Goal: Task Accomplishment & Management: Complete application form

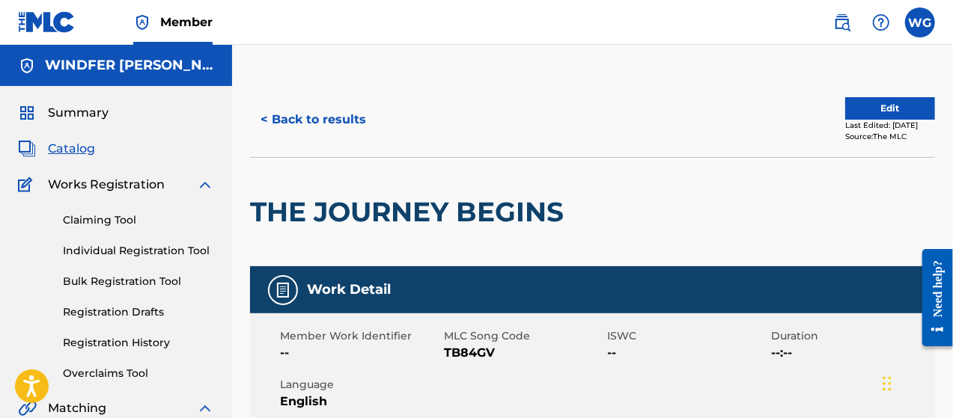
click at [108, 65] on h5 "WINDFER [PERSON_NAME]" at bounding box center [129, 65] width 169 height 17
click at [83, 104] on span "Summary" at bounding box center [78, 113] width 61 height 18
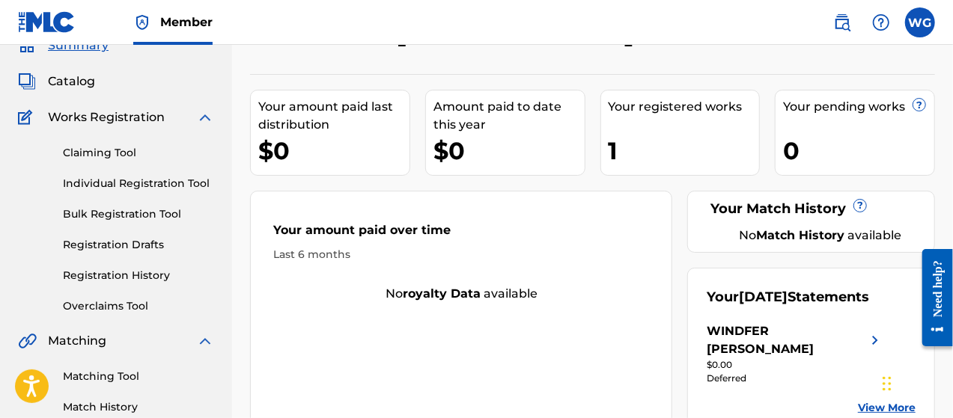
scroll to position [67, 0]
click at [159, 182] on link "Individual Registration Tool" at bounding box center [138, 184] width 151 height 16
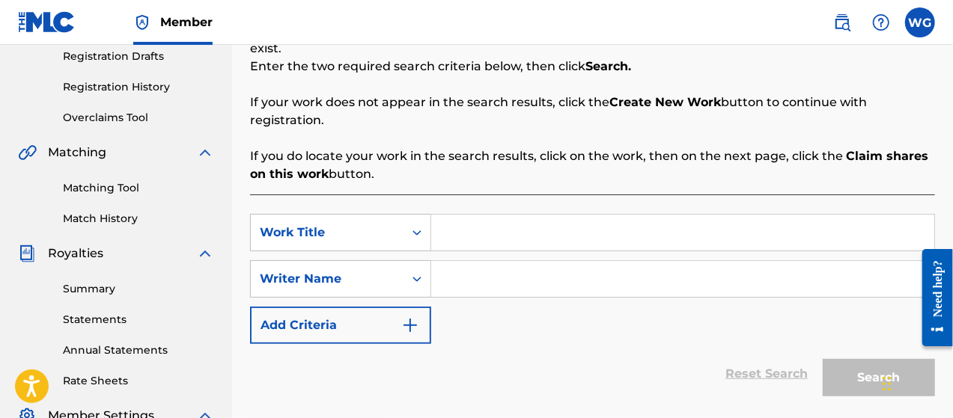
scroll to position [257, 0]
click at [477, 216] on input "Search Form" at bounding box center [682, 232] width 503 height 36
type input "l"
type input "alphasonic"
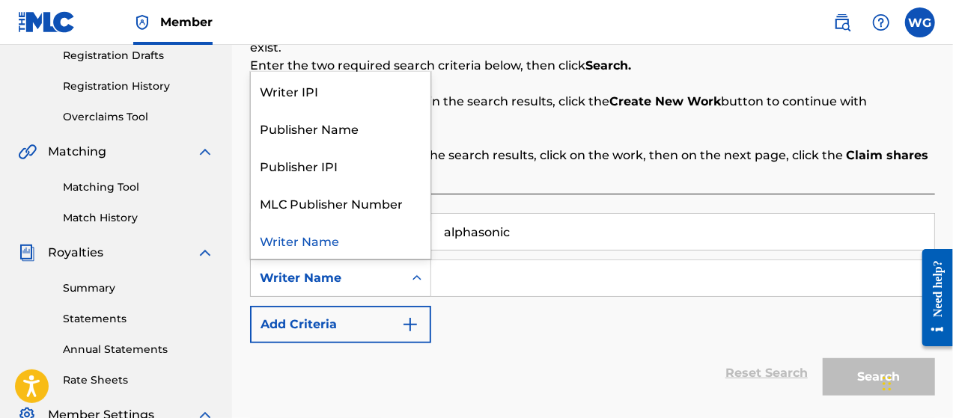
click at [411, 271] on icon "Search Form" at bounding box center [416, 278] width 15 height 15
click at [424, 265] on div "Search Form" at bounding box center [416, 278] width 27 height 27
click at [531, 343] on div "Reset Search Search" at bounding box center [592, 373] width 685 height 60
click at [399, 270] on div "Writer Name" at bounding box center [327, 278] width 153 height 28
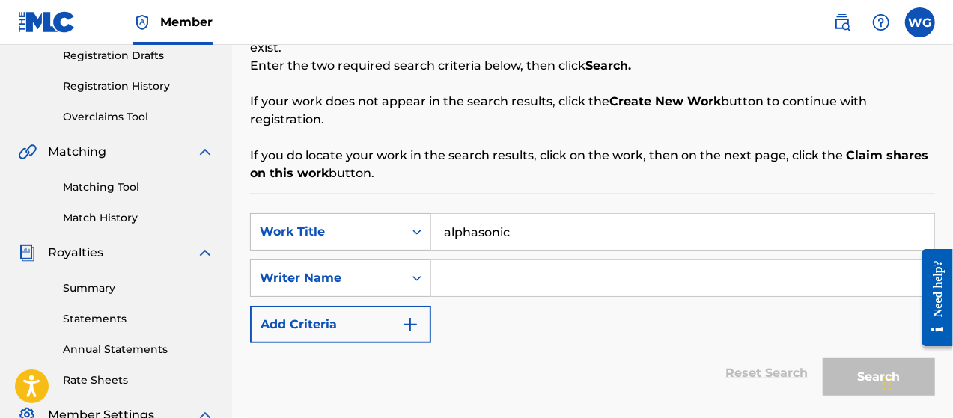
click at [420, 271] on icon "Search Form" at bounding box center [416, 278] width 15 height 15
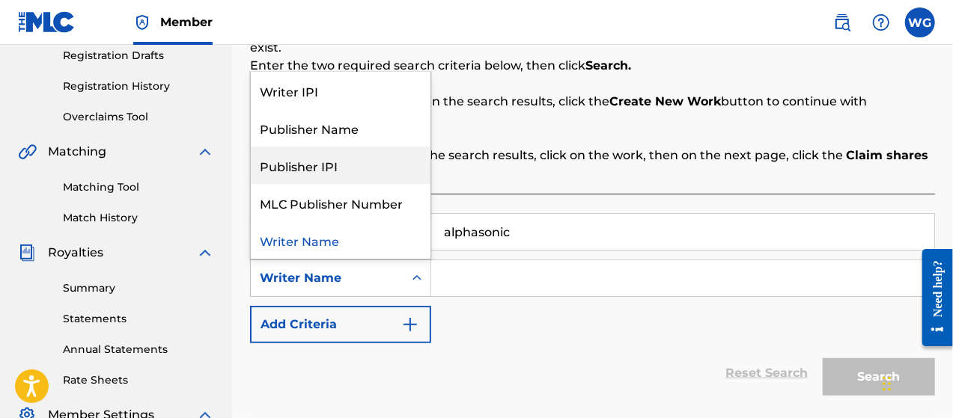
click at [335, 150] on div "Publisher IPI" at bounding box center [341, 165] width 180 height 37
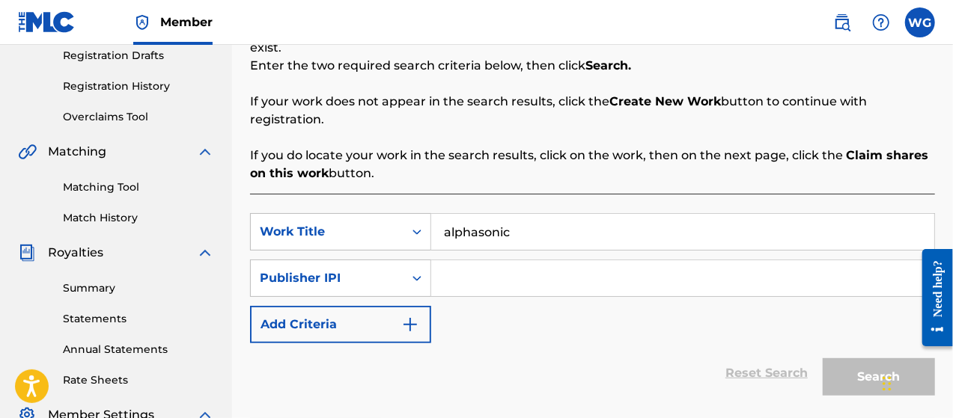
click at [469, 266] on input "Search Form" at bounding box center [682, 278] width 503 height 36
paste input "1186902238"
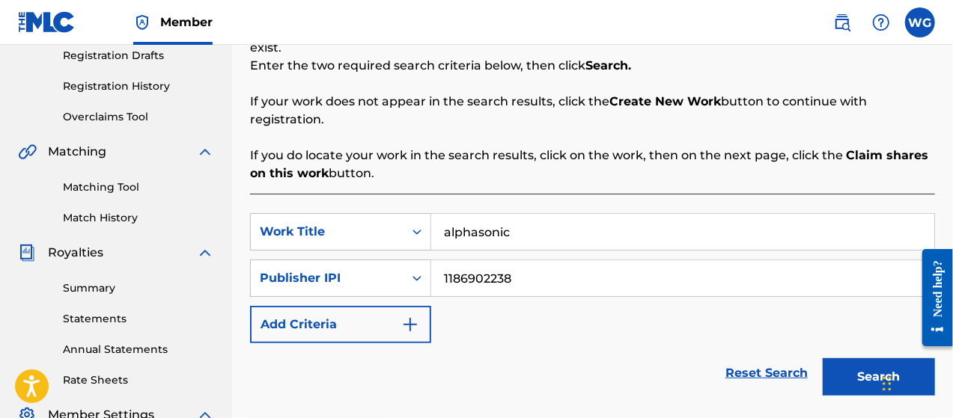
type input "1186902238"
click at [450, 214] on input "alphasonic" at bounding box center [682, 232] width 503 height 36
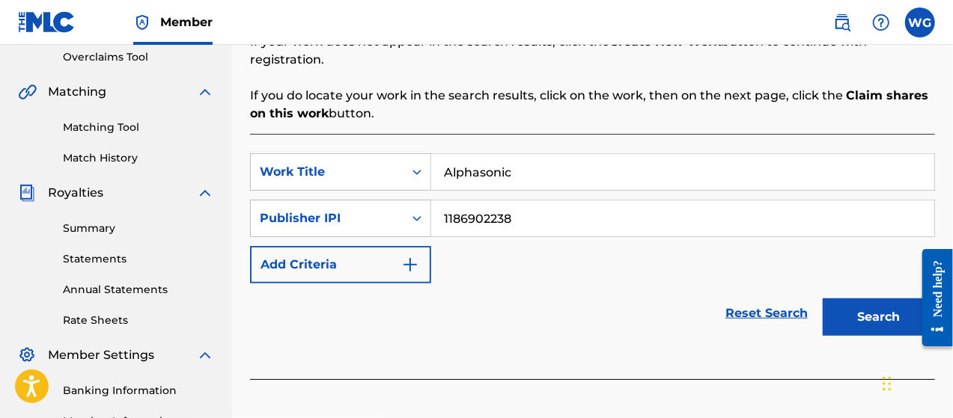
type input "Alphasonic"
click at [853, 299] on button "Search" at bounding box center [878, 317] width 112 height 37
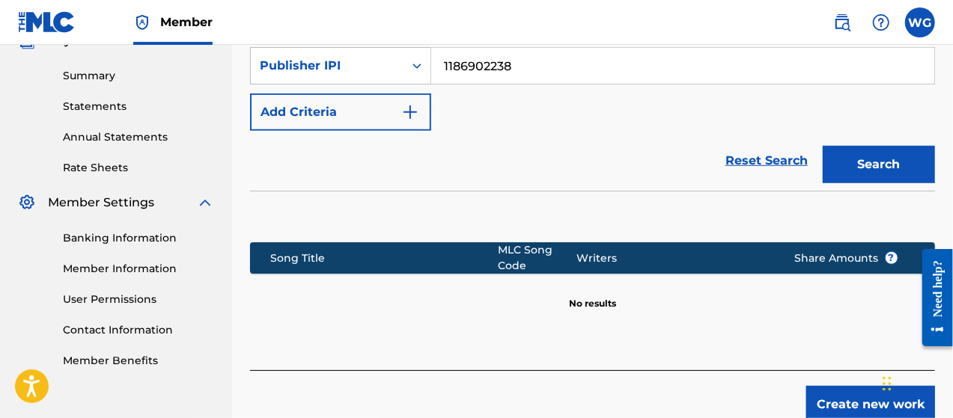
scroll to position [527, 0]
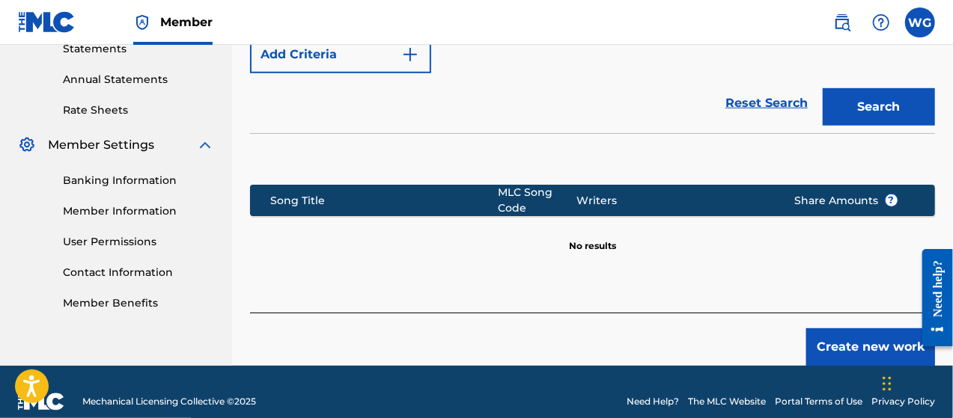
click at [823, 328] on button "Create new work" at bounding box center [870, 346] width 129 height 37
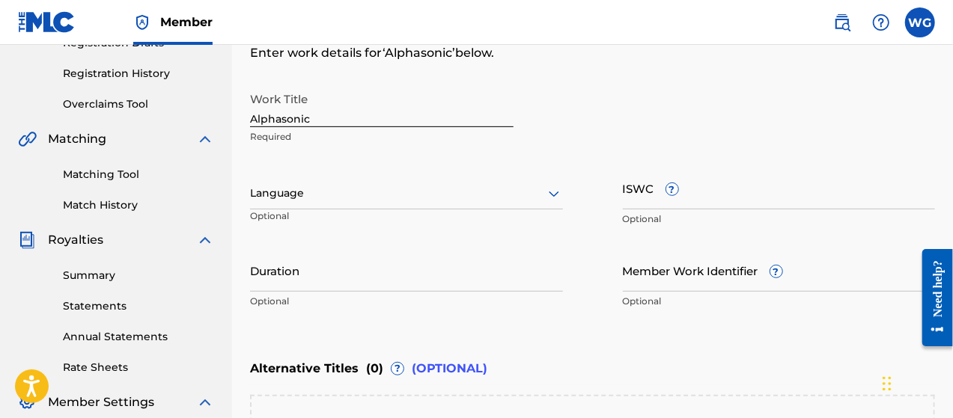
scroll to position [302, 0]
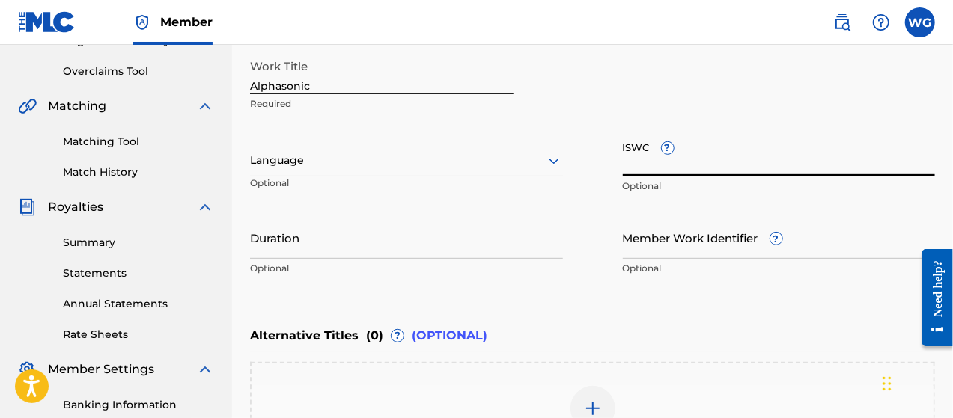
drag, startPoint x: 652, startPoint y: 155, endPoint x: 645, endPoint y: 148, distance: 9.5
click at [645, 148] on input "ISWC ?" at bounding box center [779, 155] width 313 height 43
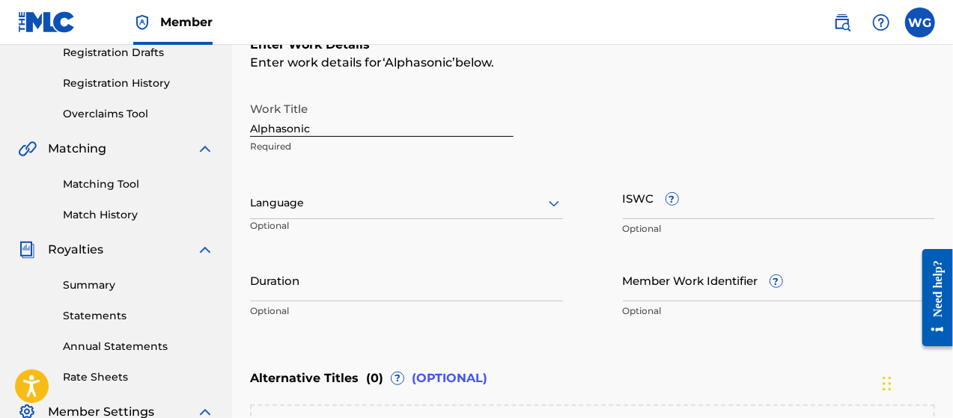
scroll to position [260, 0]
click at [708, 215] on input "ISWC ?" at bounding box center [779, 197] width 313 height 43
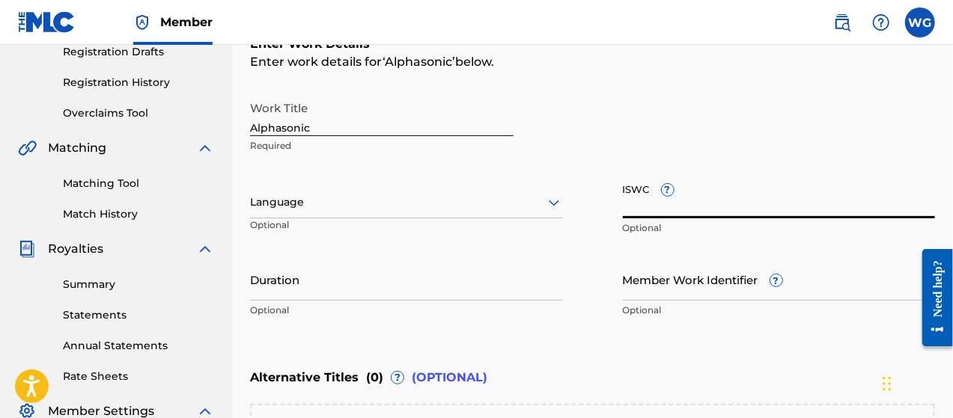
paste input "T3230666334"
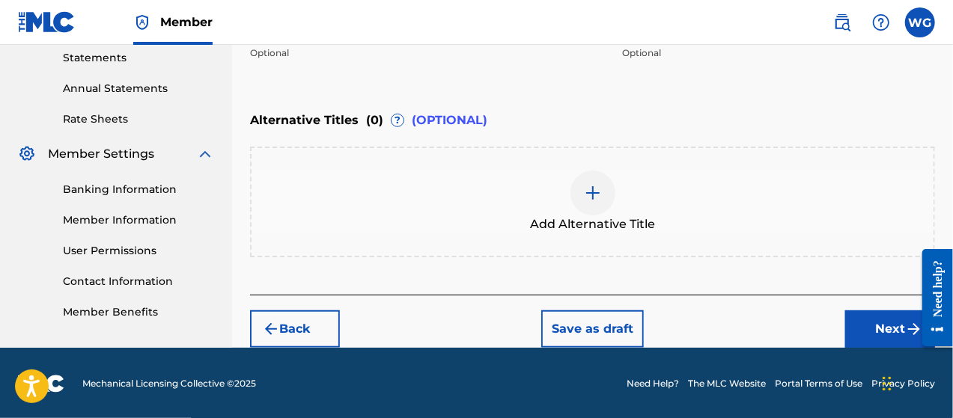
scroll to position [495, 0]
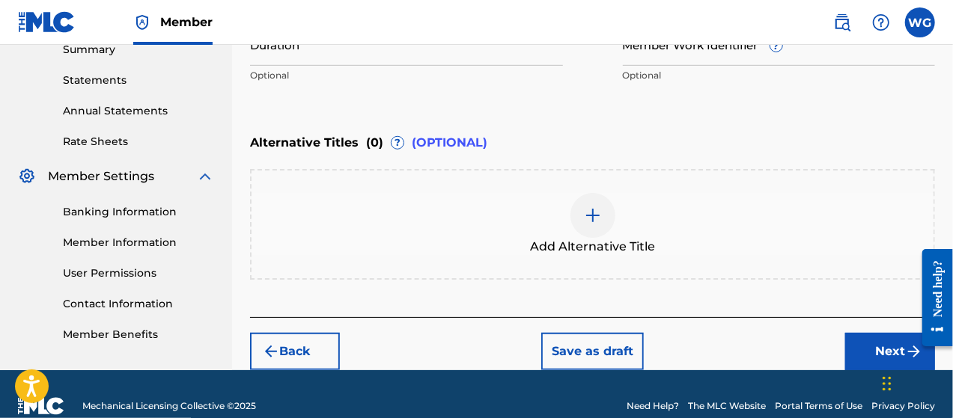
type input "T3230666334"
click at [864, 343] on button "Next" at bounding box center [890, 351] width 90 height 37
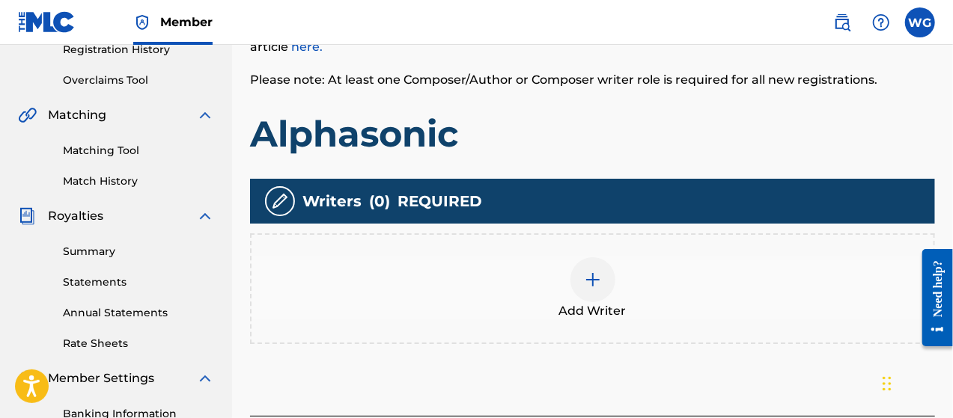
scroll to position [287, 0]
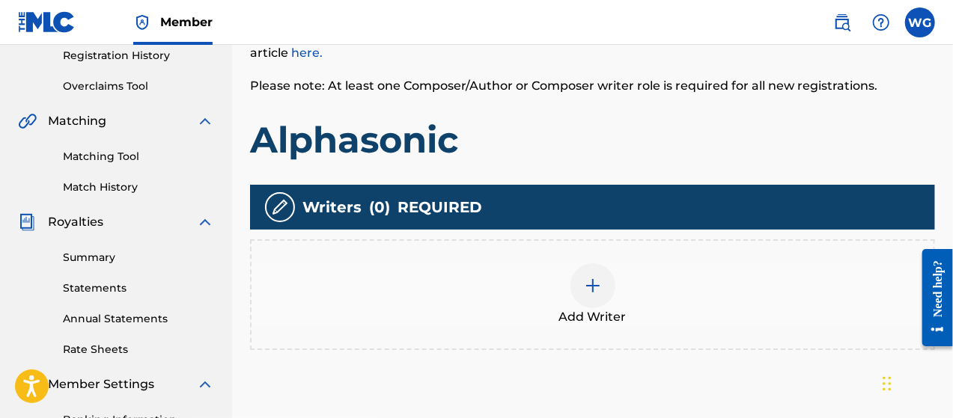
click at [586, 283] on img at bounding box center [593, 286] width 18 height 18
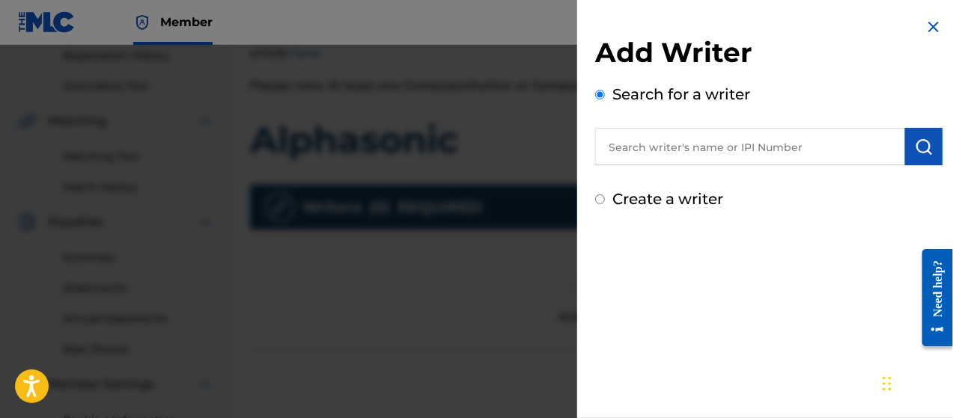
click at [633, 150] on input "text" at bounding box center [750, 146] width 310 height 37
paste input "1186902238"
type input "1186902238"
click at [917, 146] on img "submit" at bounding box center [923, 147] width 18 height 18
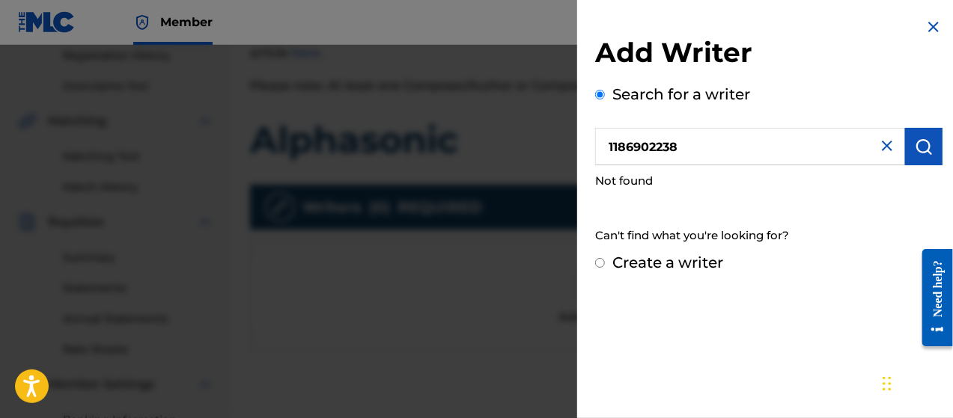
click at [768, 144] on input "1186902238" at bounding box center [750, 146] width 310 height 37
drag, startPoint x: 691, startPoint y: 147, endPoint x: 594, endPoint y: 145, distance: 96.6
click at [594, 145] on div "Add Writer Search for a writer 1186902238 Not found Can't find what you're look…" at bounding box center [768, 146] width 383 height 292
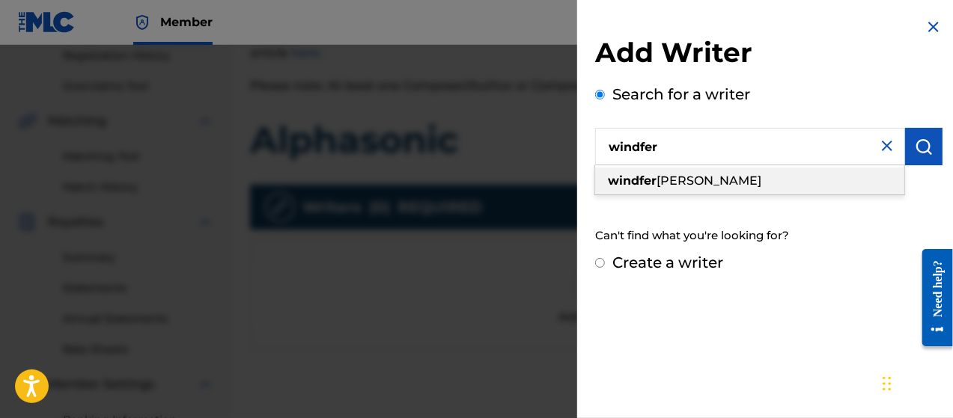
click at [623, 174] on strong "windfer" at bounding box center [632, 181] width 49 height 14
type input "windfer [PERSON_NAME]"
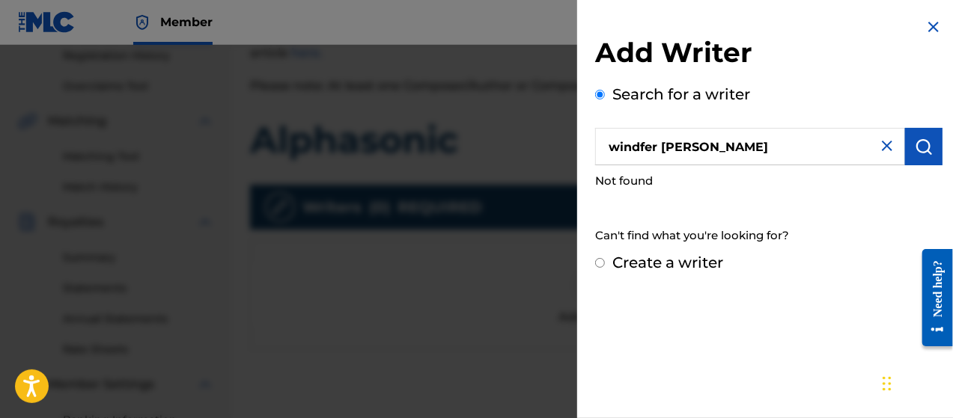
click at [923, 152] on img "submit" at bounding box center [923, 147] width 18 height 18
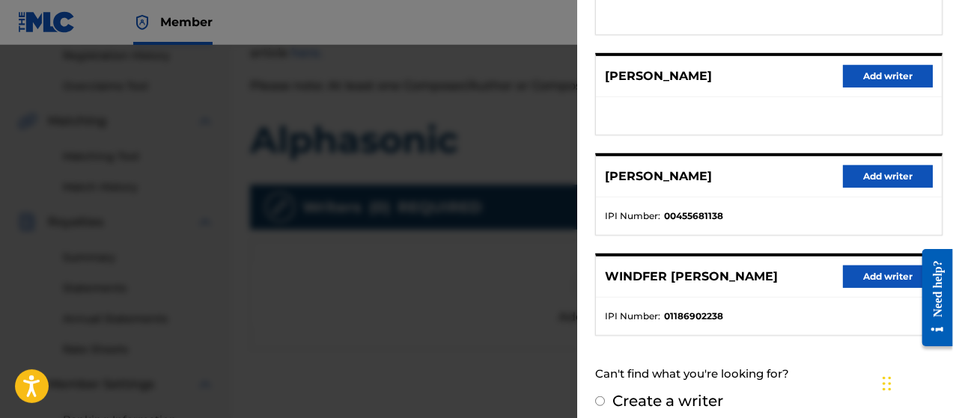
scroll to position [354, 0]
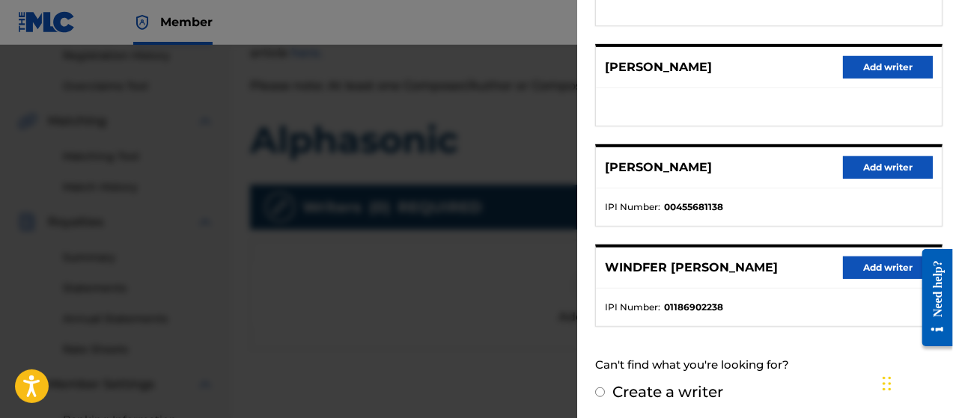
click at [878, 264] on button "Add writer" at bounding box center [888, 268] width 90 height 22
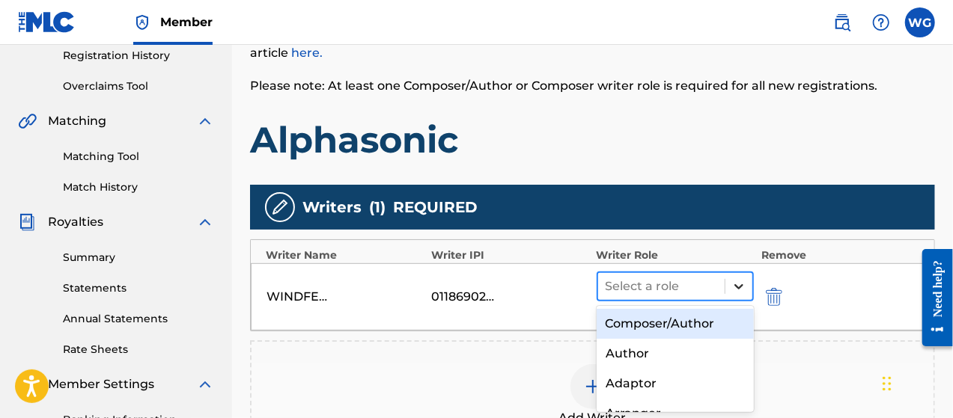
click at [739, 284] on icon at bounding box center [738, 286] width 15 height 15
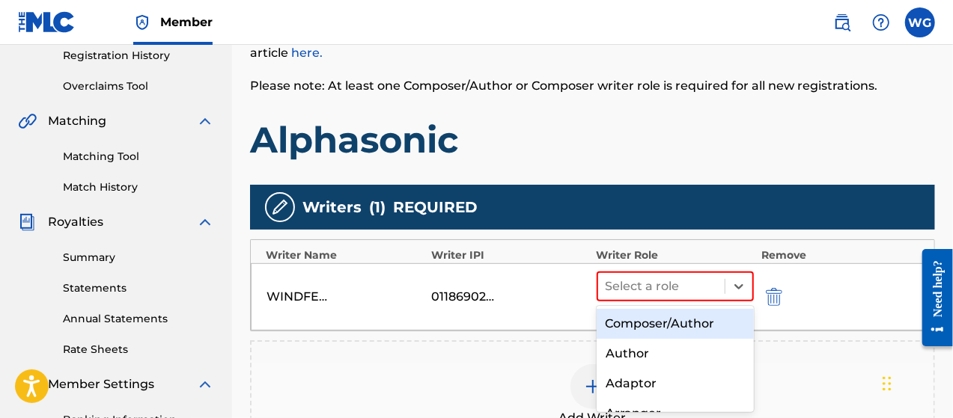
click at [676, 328] on div "Composer/Author" at bounding box center [675, 324] width 158 height 30
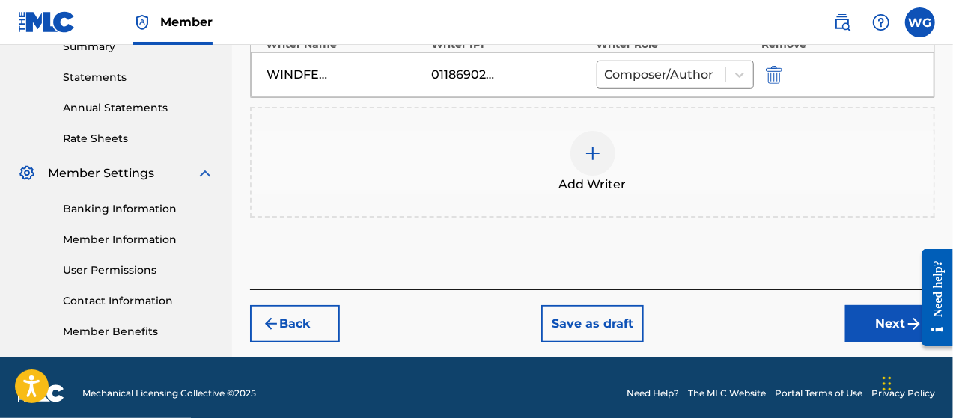
scroll to position [509, 0]
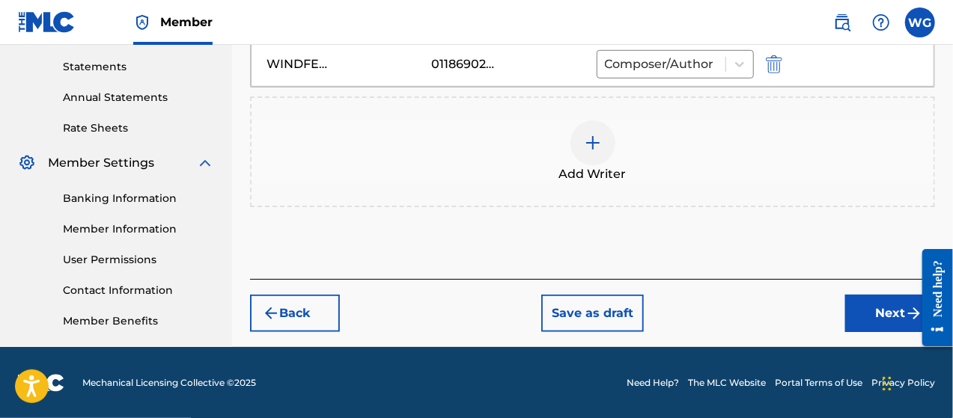
click at [856, 310] on button "Next" at bounding box center [890, 313] width 90 height 37
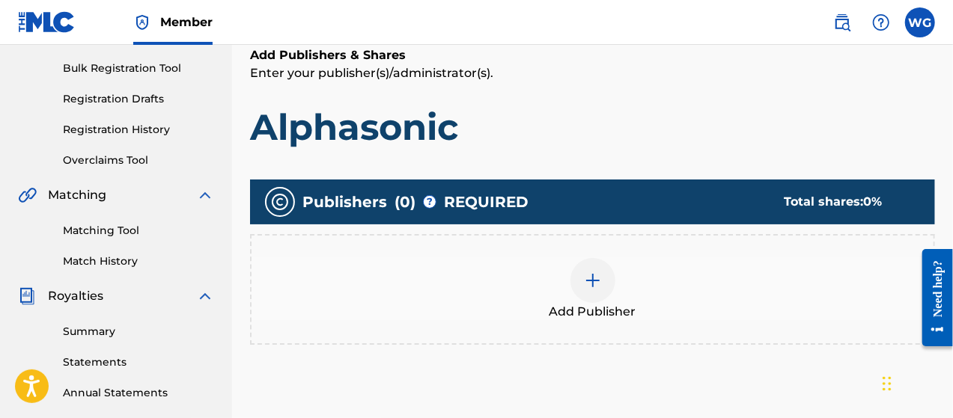
scroll to position [201, 0]
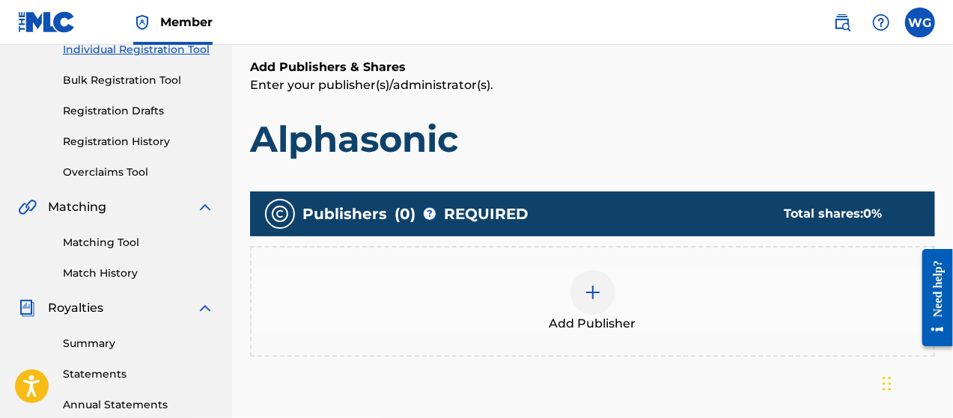
click at [590, 310] on div at bounding box center [592, 292] width 45 height 45
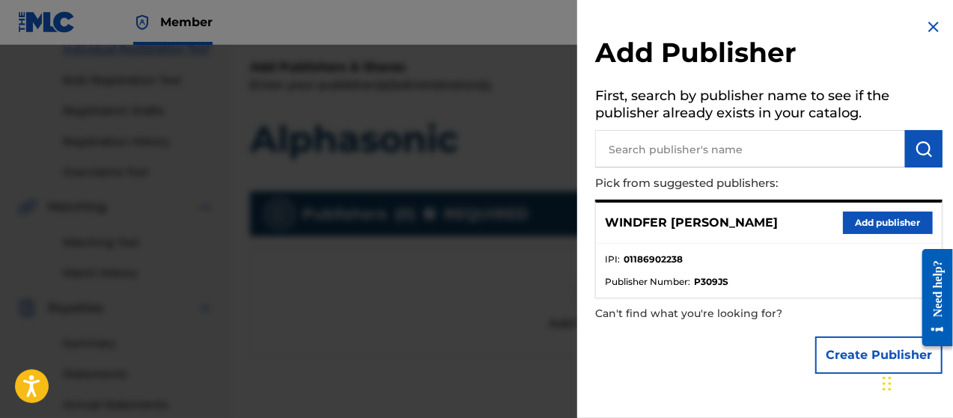
click at [648, 149] on input "text" at bounding box center [750, 148] width 310 height 37
type input "winsmusik"
click at [921, 150] on img "submit" at bounding box center [923, 149] width 18 height 18
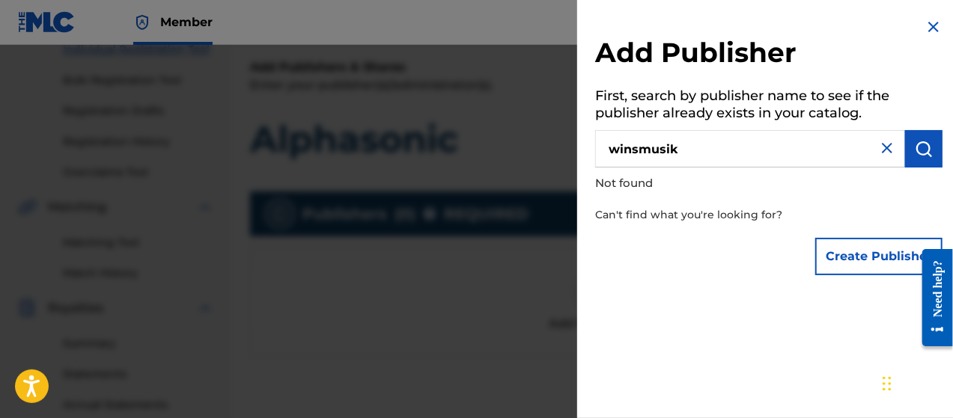
drag, startPoint x: 693, startPoint y: 153, endPoint x: 593, endPoint y: 150, distance: 100.3
click at [593, 150] on div "Add Publisher First, search by publisher name to see if the publisher already e…" at bounding box center [768, 150] width 383 height 301
type input "W"
type input "windfer [PERSON_NAME]"
click at [926, 153] on img "submit" at bounding box center [923, 149] width 18 height 18
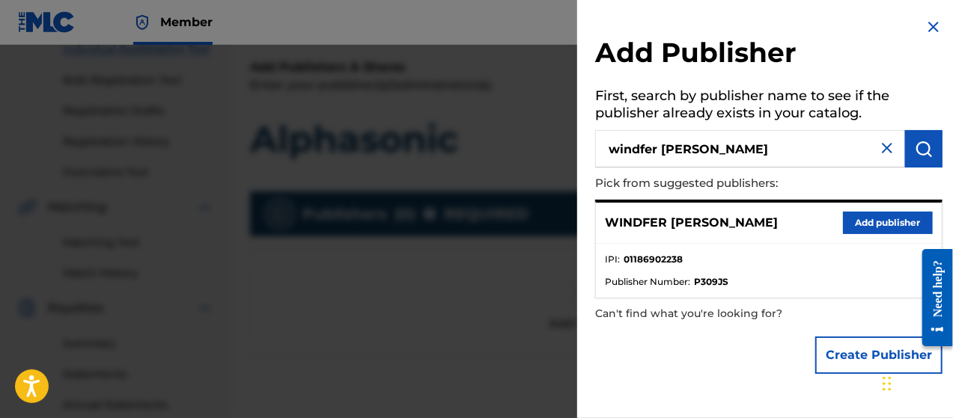
click at [853, 219] on button "Add publisher" at bounding box center [888, 223] width 90 height 22
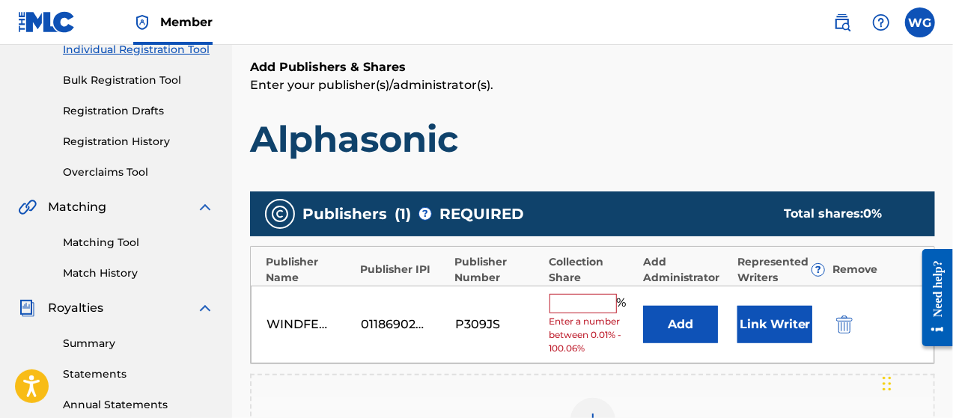
click at [570, 302] on input "text" at bounding box center [582, 303] width 67 height 19
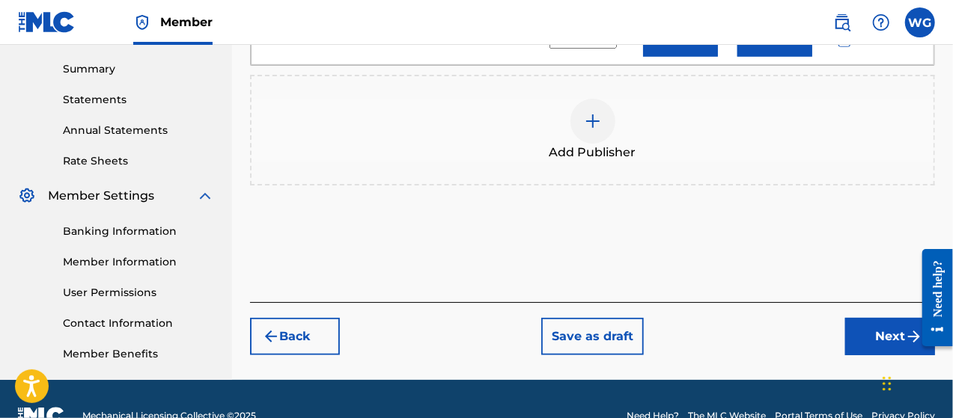
scroll to position [509, 0]
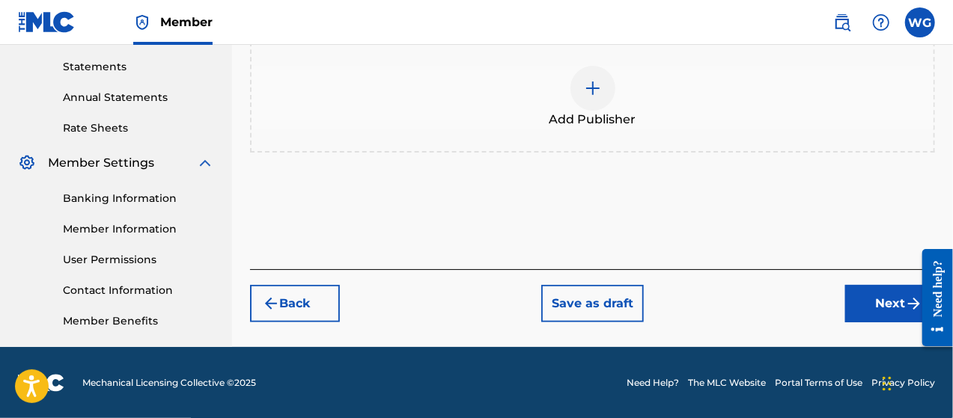
type input "100"
click at [867, 312] on button "Next" at bounding box center [890, 303] width 90 height 37
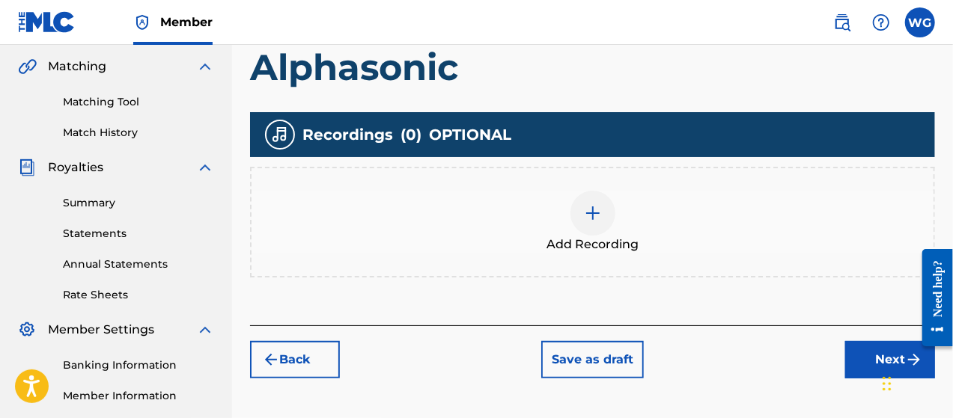
scroll to position [343, 0]
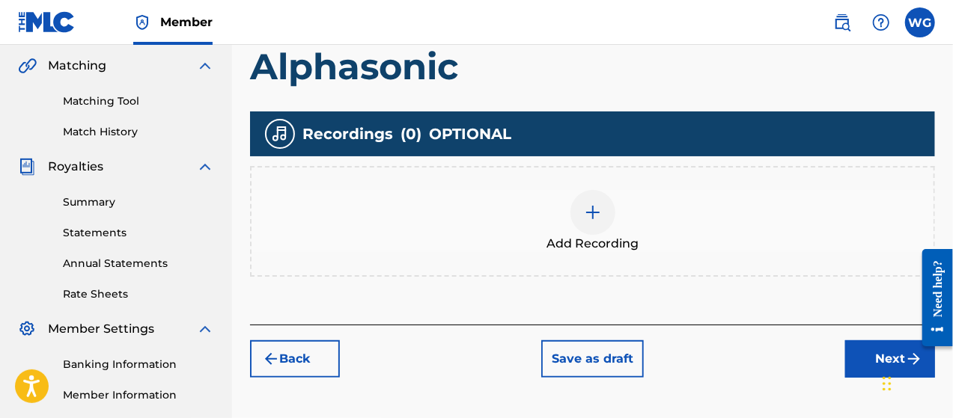
click at [591, 217] on img at bounding box center [593, 213] width 18 height 18
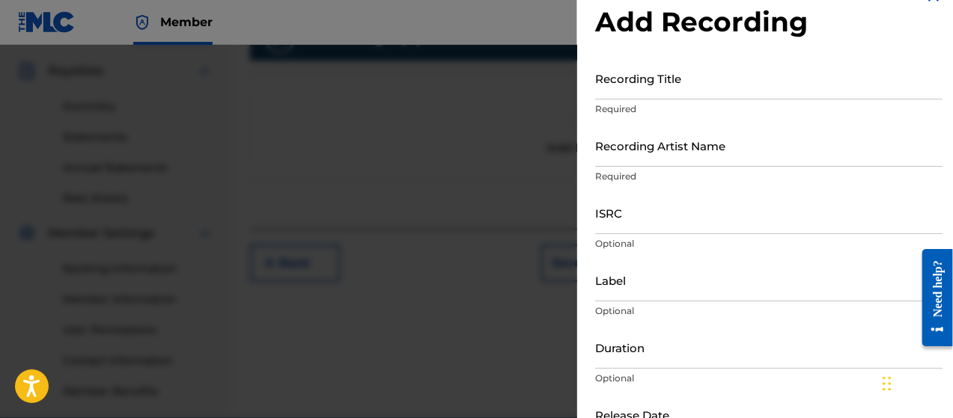
scroll to position [0, 0]
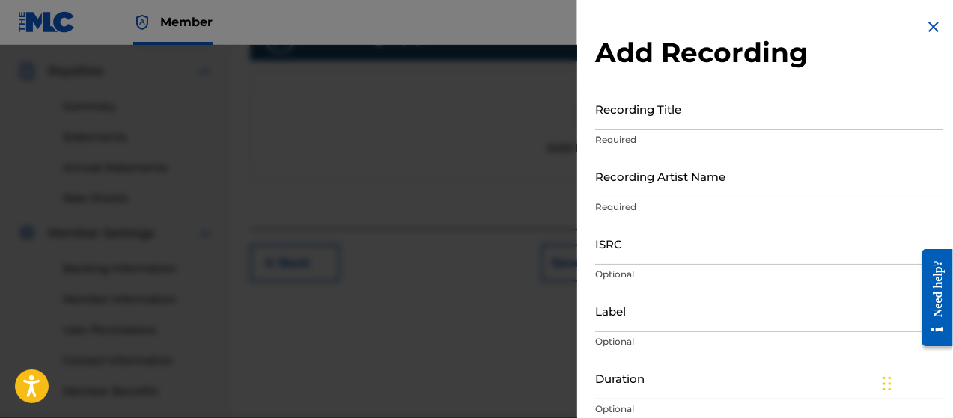
click at [705, 114] on input "Recording Title" at bounding box center [768, 109] width 347 height 43
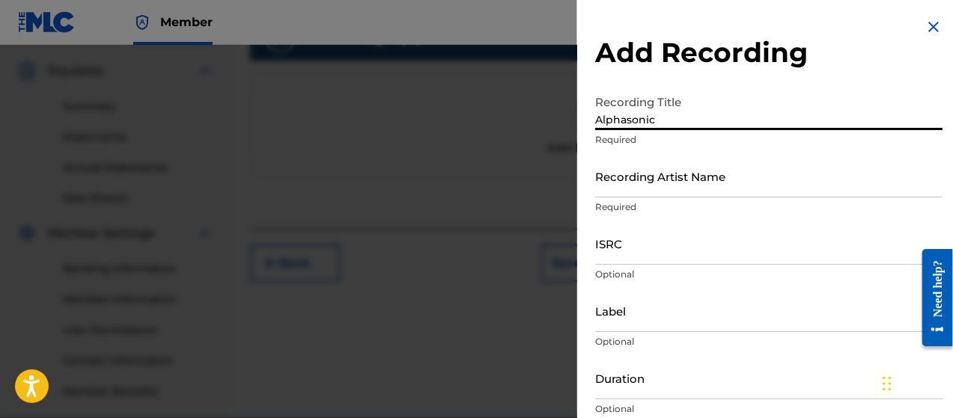
type input "Alphasonic"
click at [725, 182] on input "Recording Artist Name" at bounding box center [768, 176] width 347 height 43
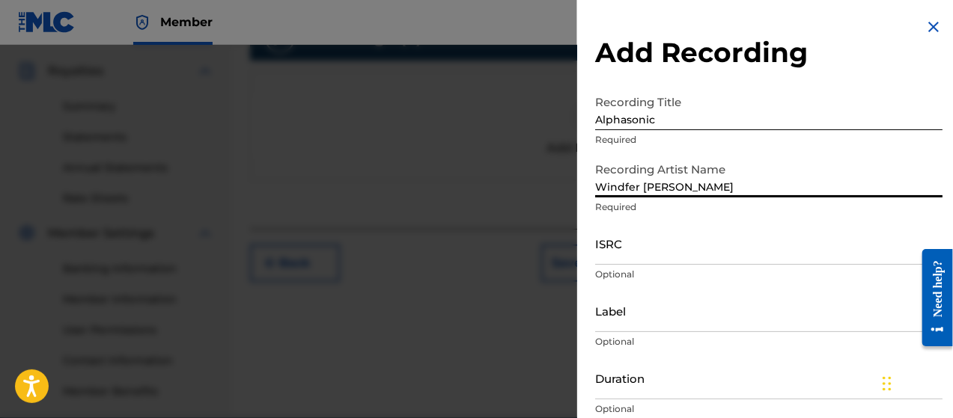
type input "Windfer [PERSON_NAME]"
click at [683, 260] on input "ISRC" at bounding box center [768, 243] width 347 height 43
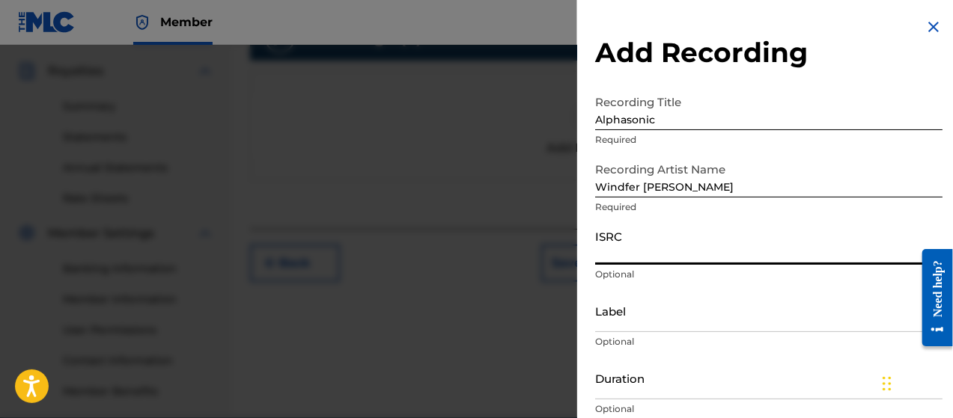
paste input "TCAJX2511970"
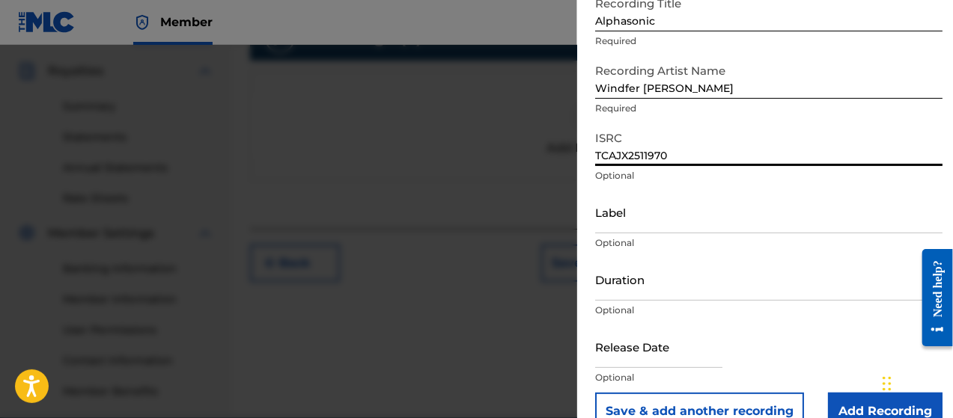
scroll to position [129, 0]
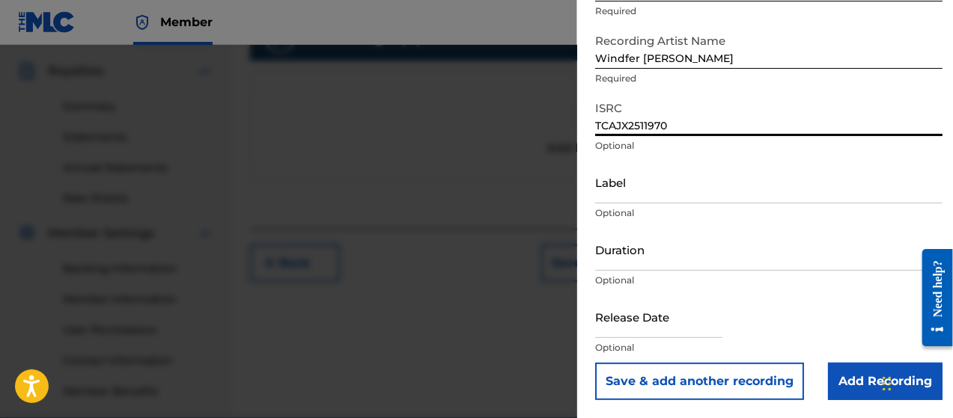
type input "TCAJX2511970"
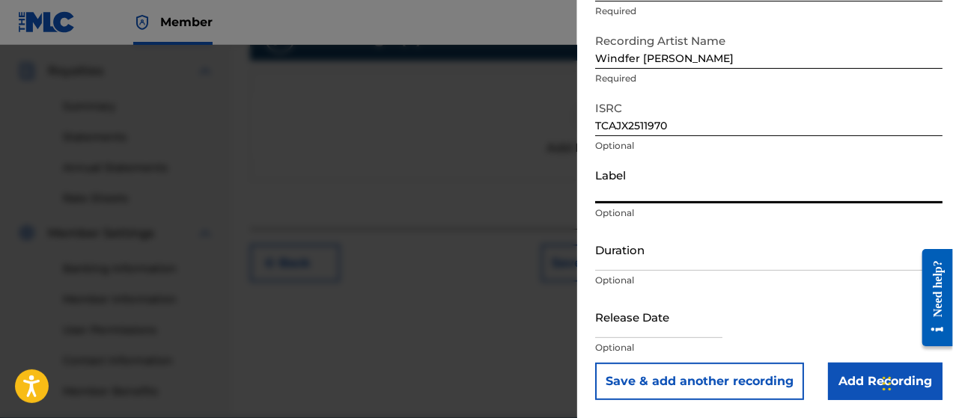
click at [664, 191] on input "Label" at bounding box center [768, 182] width 347 height 43
type input "WinsMusik LLC"
drag, startPoint x: 718, startPoint y: 192, endPoint x: 591, endPoint y: 192, distance: 126.5
click at [591, 192] on div "Add Recording Recording Title Alphasonic Required Recording Artist Name [PERSON…" at bounding box center [768, 144] width 383 height 547
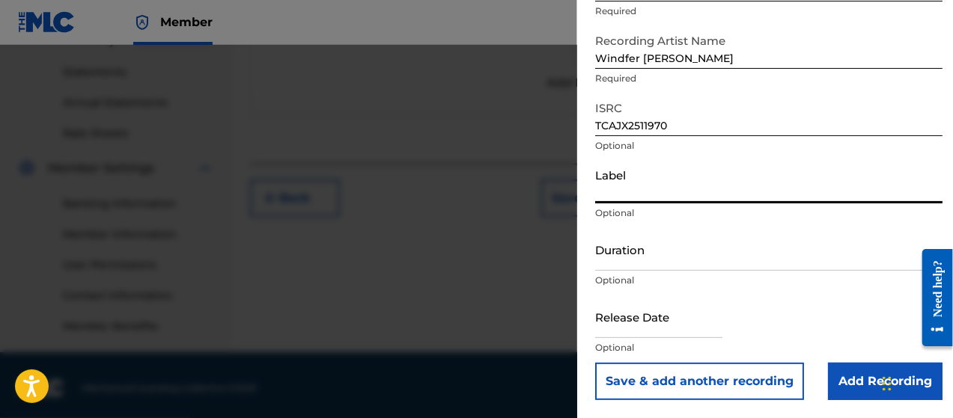
scroll to position [509, 0]
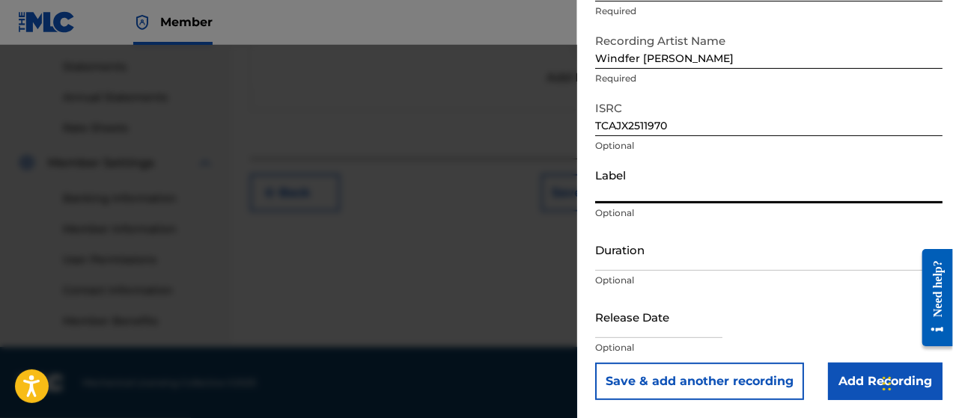
click at [701, 328] on input "text" at bounding box center [658, 317] width 127 height 43
select select "7"
select select "2025"
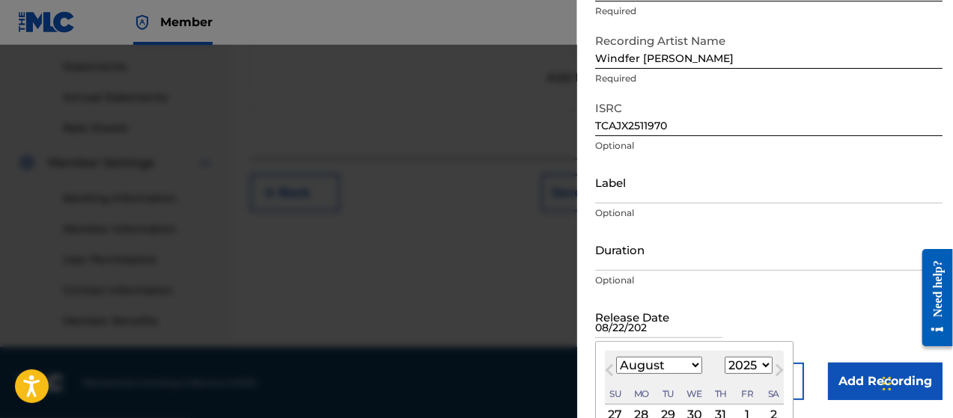
type input "[DATE]"
click at [750, 303] on div "Release Date Previous Month Next Month August [DATE] February March April May J…" at bounding box center [768, 329] width 347 height 67
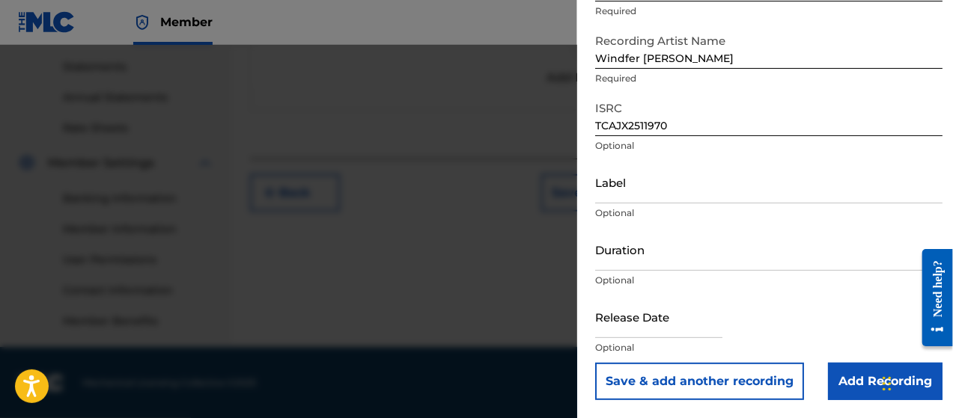
select select "7"
select select "2025"
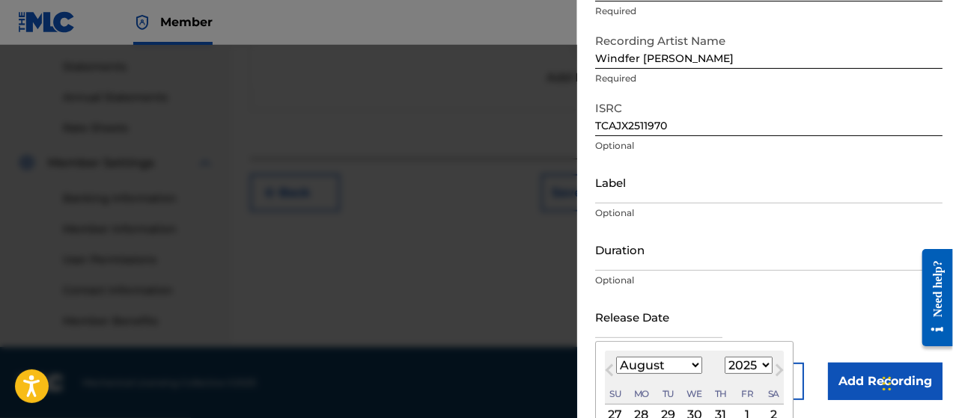
click at [684, 331] on input "text" at bounding box center [658, 317] width 127 height 43
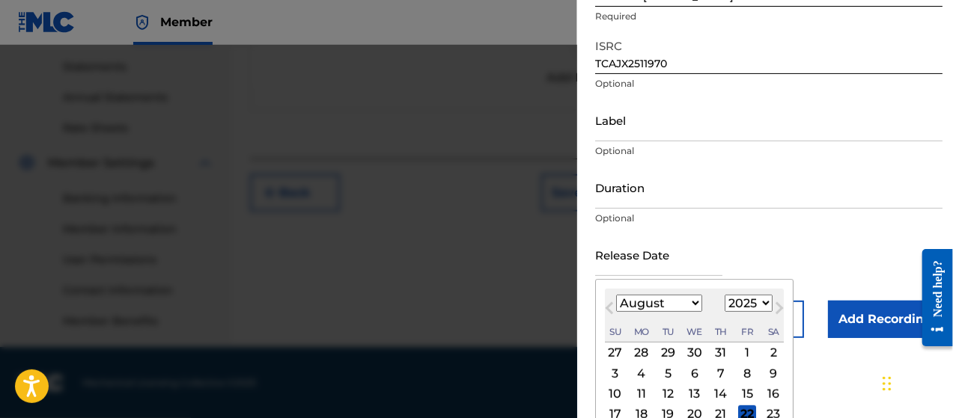
scroll to position [192, 0]
click at [742, 413] on div "22" at bounding box center [747, 414] width 18 height 18
type input "[DATE]"
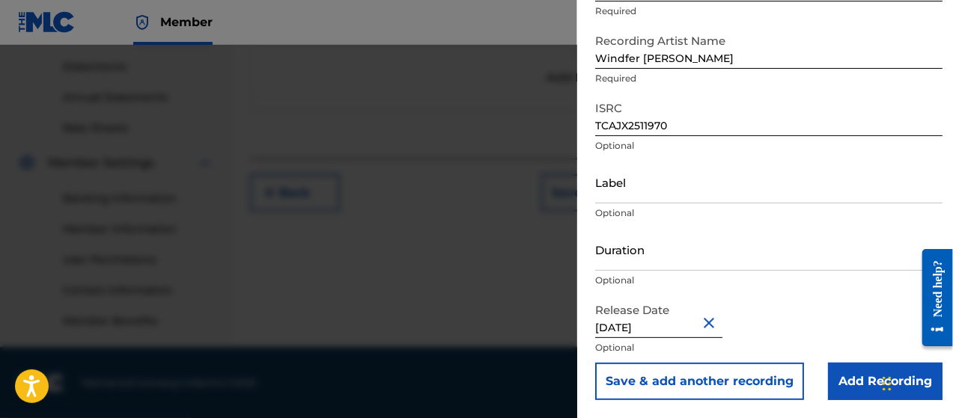
click at [831, 373] on input "Add Recording" at bounding box center [885, 381] width 114 height 37
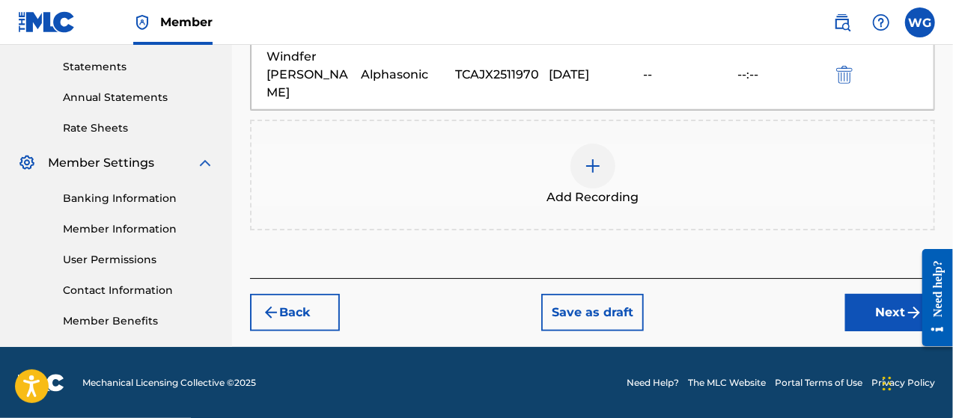
click at [860, 294] on button "Next" at bounding box center [890, 312] width 90 height 37
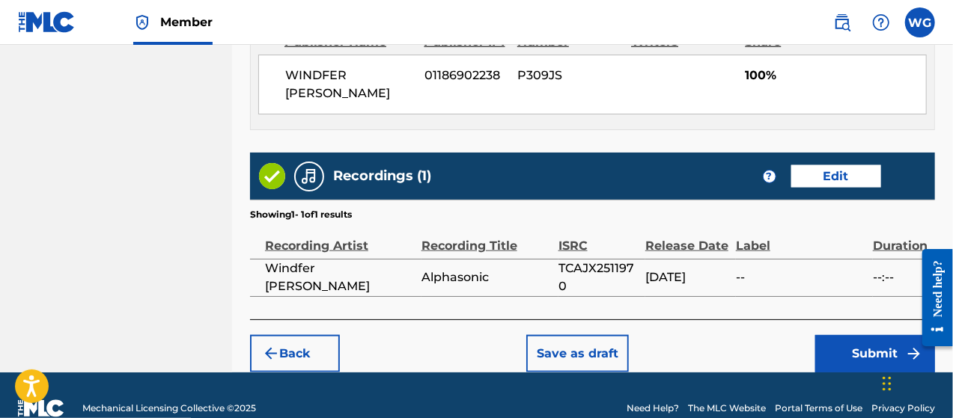
scroll to position [858, 0]
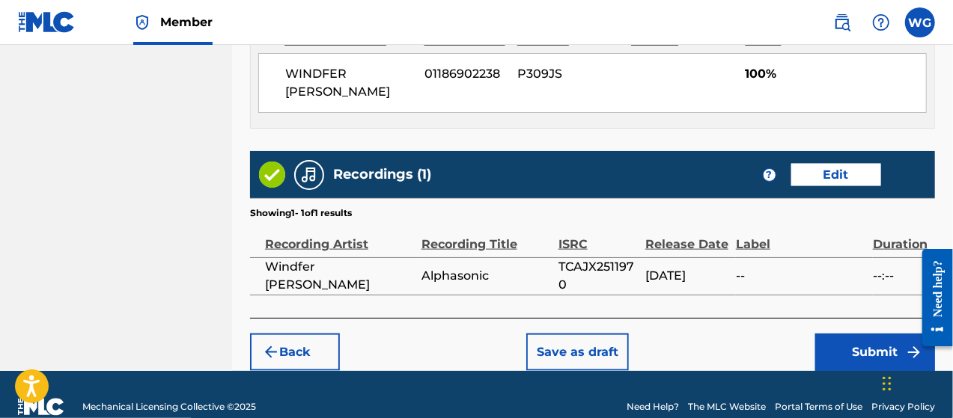
click at [833, 334] on button "Submit" at bounding box center [875, 352] width 120 height 37
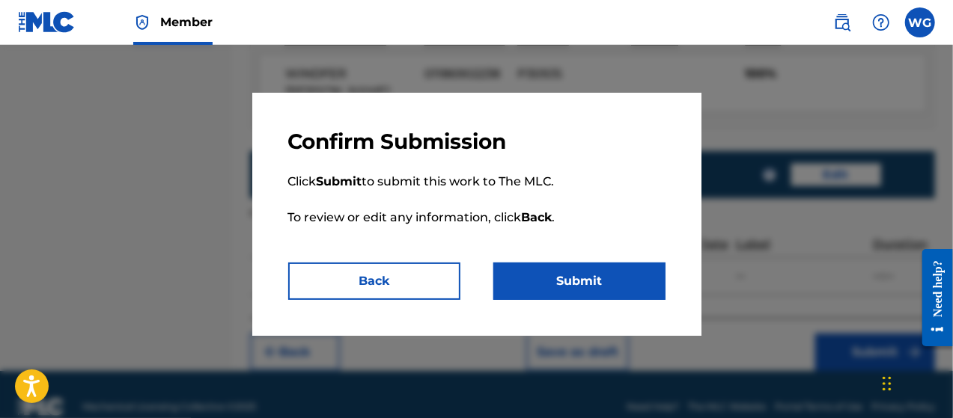
click at [518, 278] on button "Submit" at bounding box center [579, 281] width 172 height 37
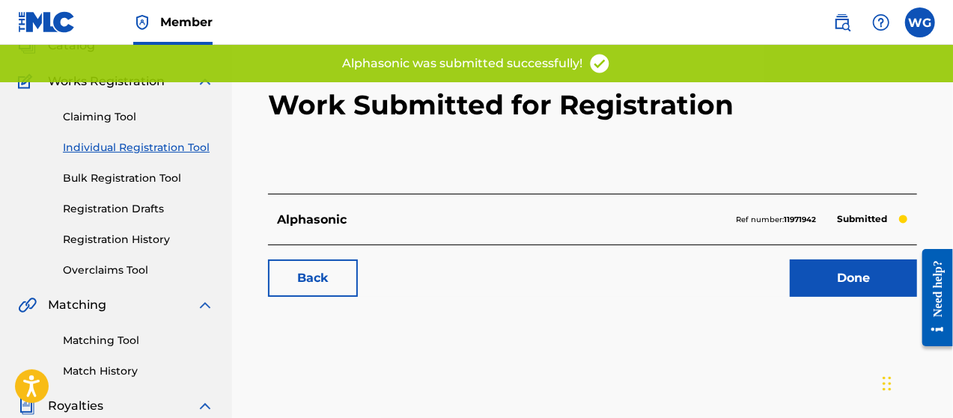
scroll to position [104, 0]
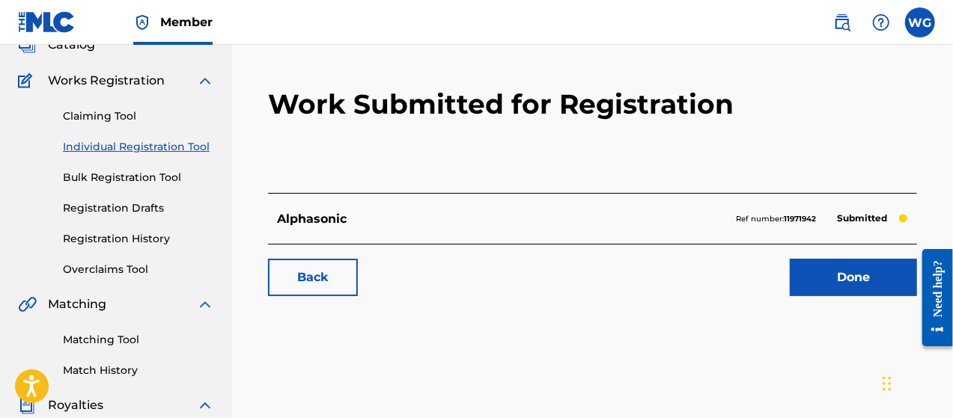
click at [805, 278] on link "Done" at bounding box center [852, 277] width 127 height 37
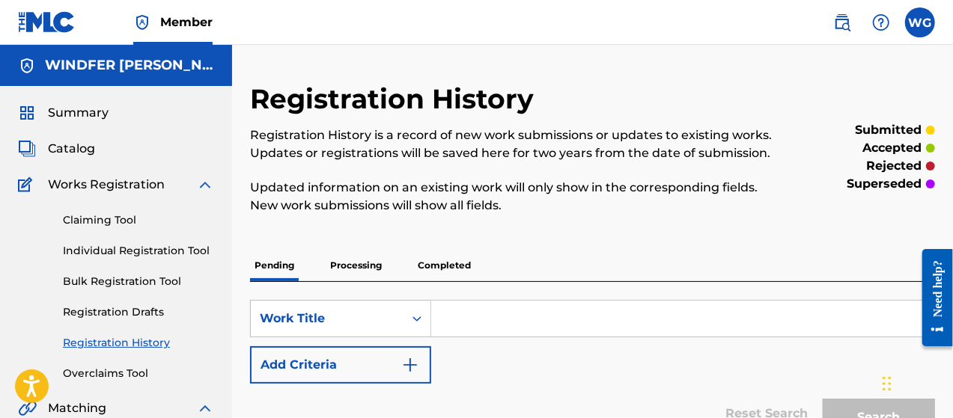
click at [84, 153] on span "Catalog" at bounding box center [71, 149] width 47 height 18
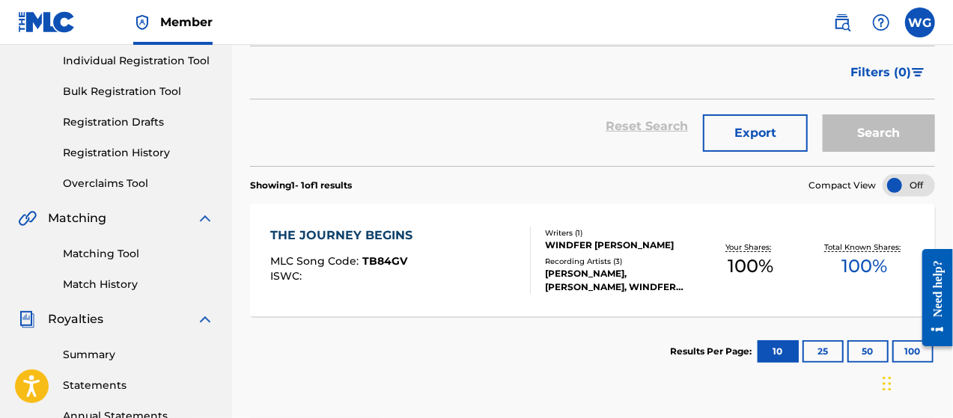
scroll to position [192, 0]
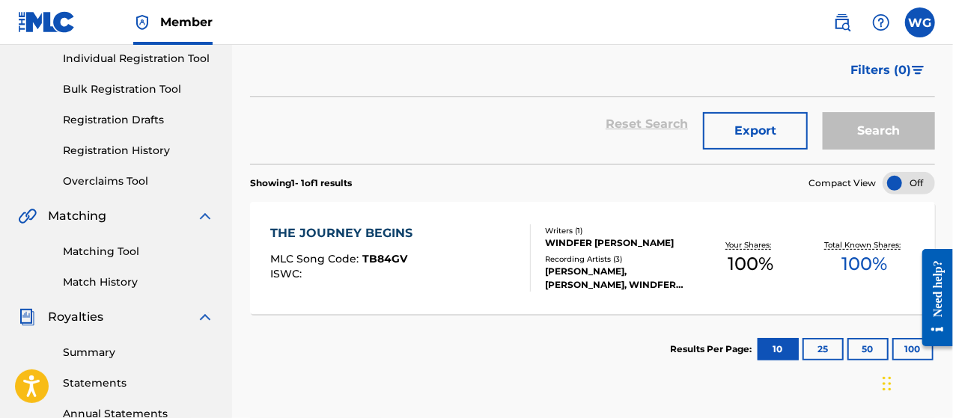
click at [395, 230] on div "THE JOURNEY BEGINS" at bounding box center [345, 233] width 150 height 18
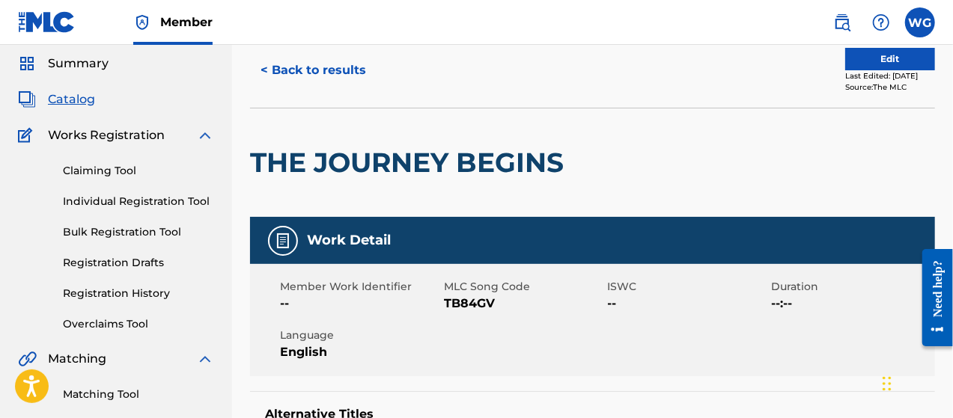
scroll to position [34, 0]
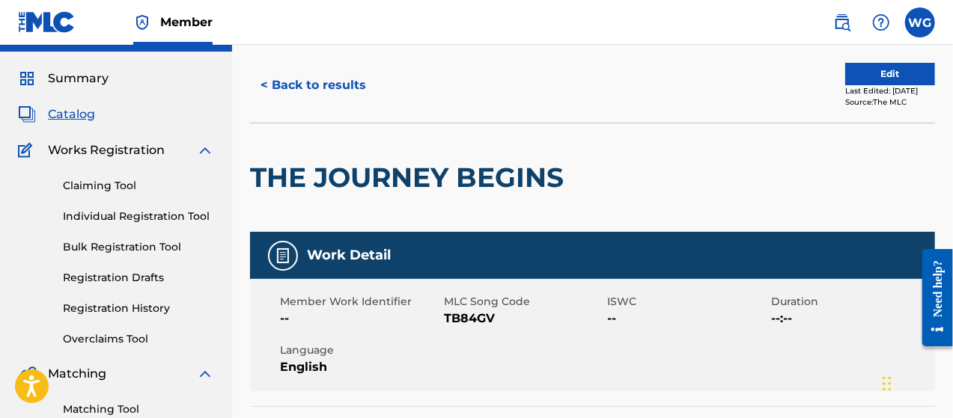
drag, startPoint x: 465, startPoint y: 175, endPoint x: 293, endPoint y: 168, distance: 173.0
click at [293, 168] on h2 "THE JOURNEY BEGINS" at bounding box center [410, 178] width 321 height 34
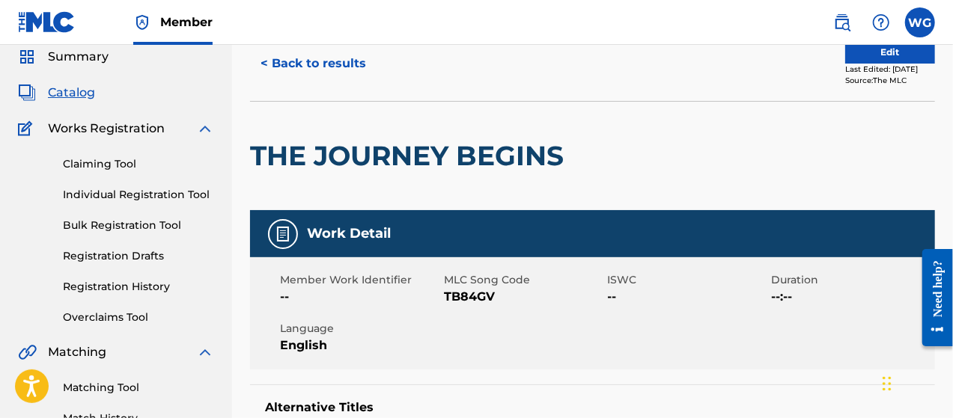
scroll to position [57, 0]
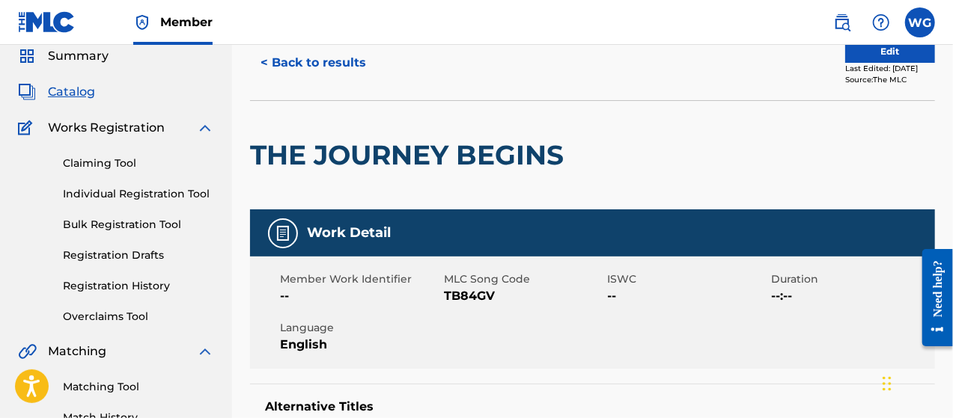
click at [108, 165] on link "Claiming Tool" at bounding box center [138, 164] width 151 height 16
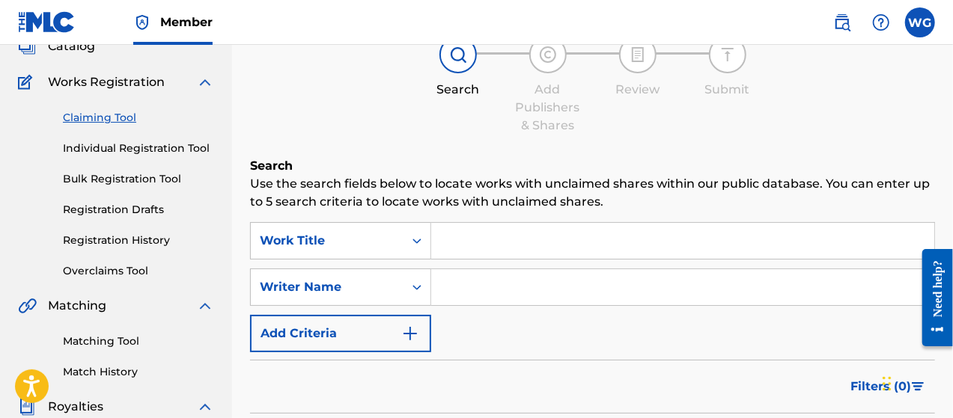
scroll to position [103, 0]
click at [118, 243] on link "Registration History" at bounding box center [138, 240] width 151 height 16
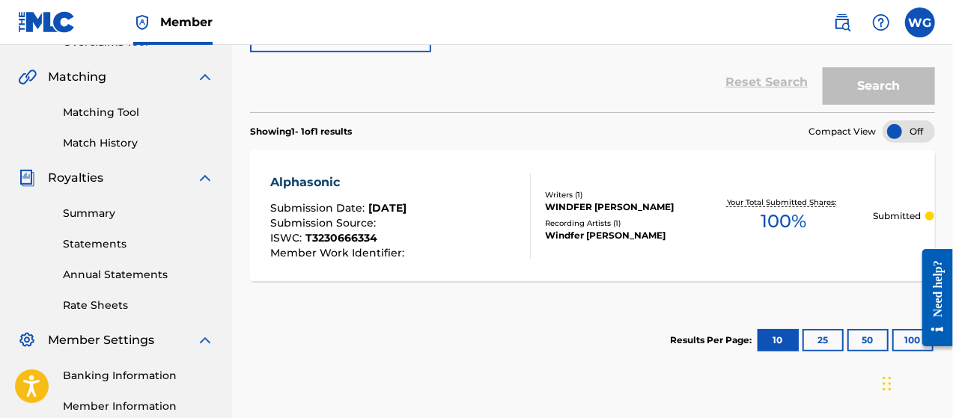
scroll to position [332, 0]
click at [303, 183] on div "Alphasonic" at bounding box center [339, 182] width 138 height 18
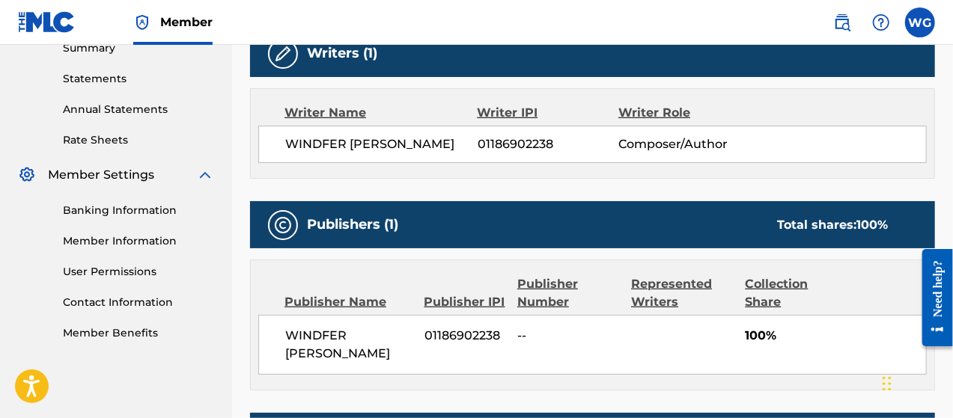
scroll to position [498, 0]
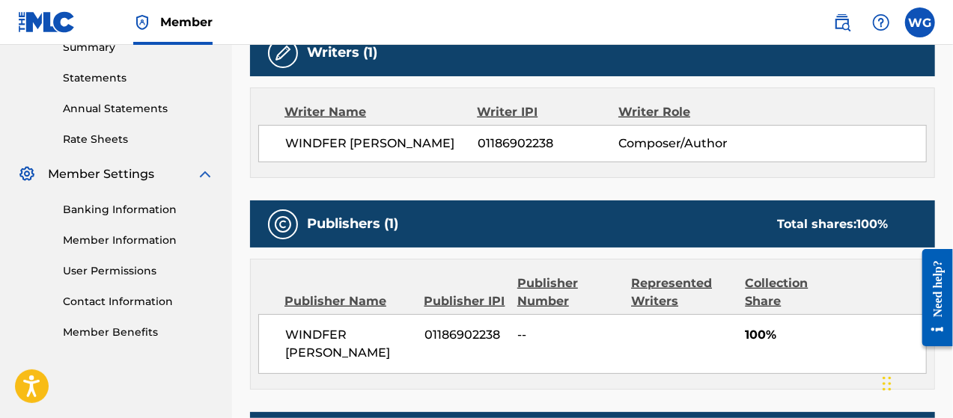
click at [934, 279] on div "Need help?" at bounding box center [936, 288] width 20 height 57
click at [952, 237] on main "Need help? Resource Center Help Get the help you need from our knowledge base N…" at bounding box center [931, 237] width 42 height 0
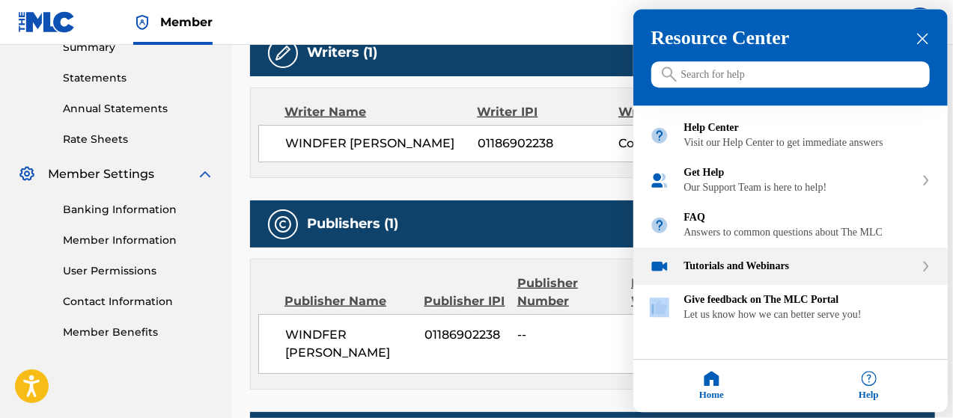
drag, startPoint x: 24, startPoint y: 42, endPoint x: 935, endPoint y: 281, distance: 941.4
click at [935, 281] on div "Tutorials and Webinars" at bounding box center [790, 266] width 314 height 37
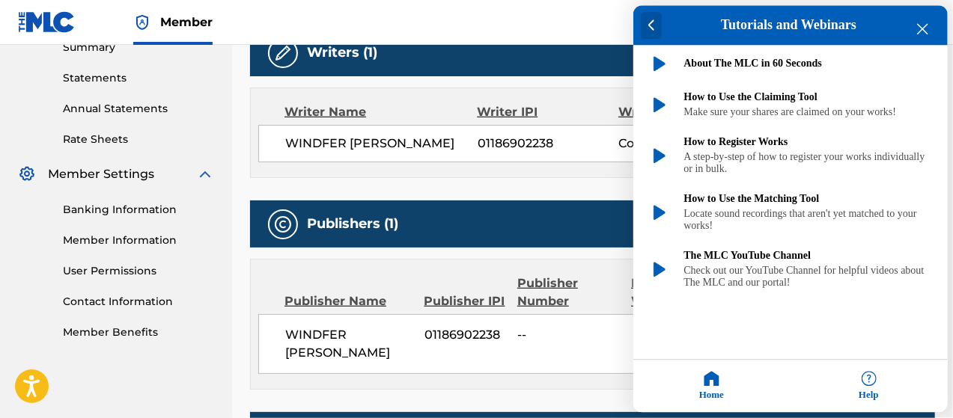
click at [652, 28] on icon at bounding box center [651, 26] width 7 height 12
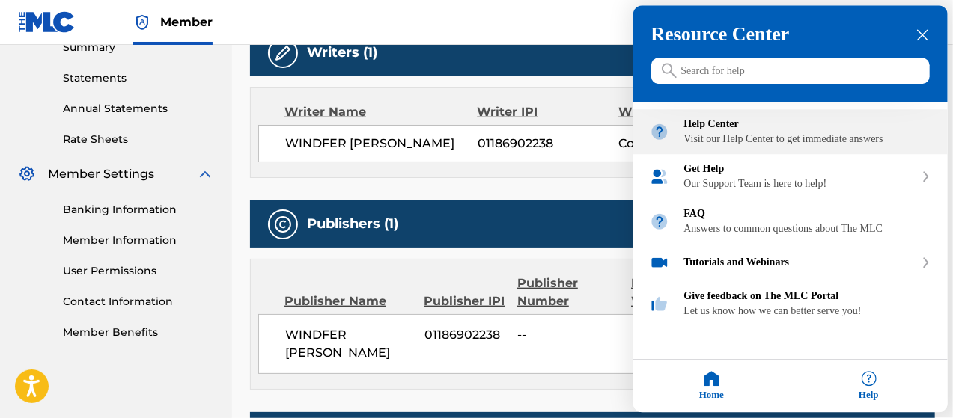
click at [825, 146] on div "Visit our Help Center to get immediate answers" at bounding box center [807, 140] width 247 height 12
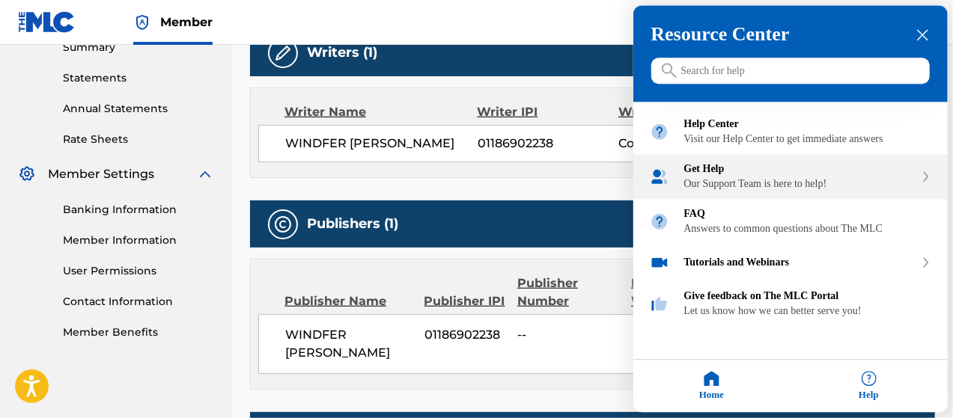
click at [828, 200] on div "Get Help Our Support Team is here to help!" at bounding box center [790, 177] width 314 height 45
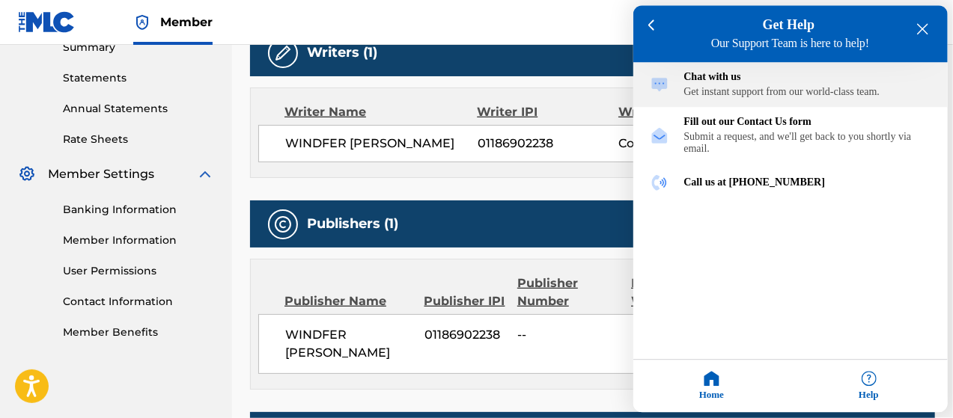
click at [743, 81] on div "Chat with us" at bounding box center [807, 78] width 247 height 12
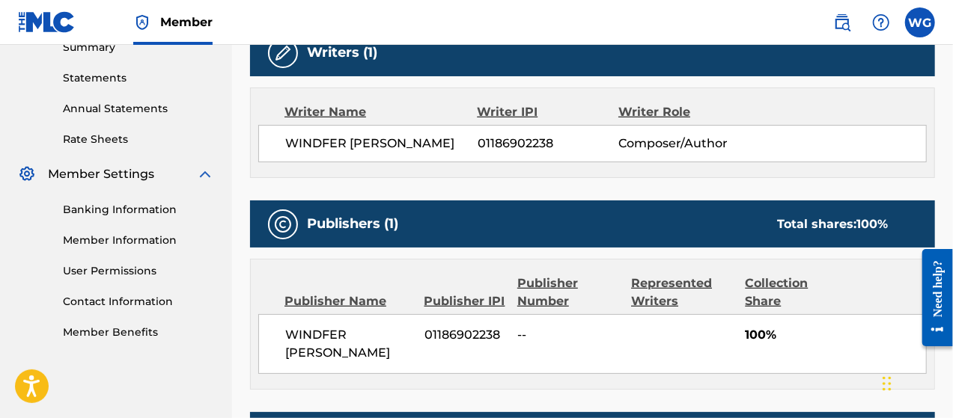
click at [930, 300] on div "Need help?" at bounding box center [936, 288] width 20 height 57
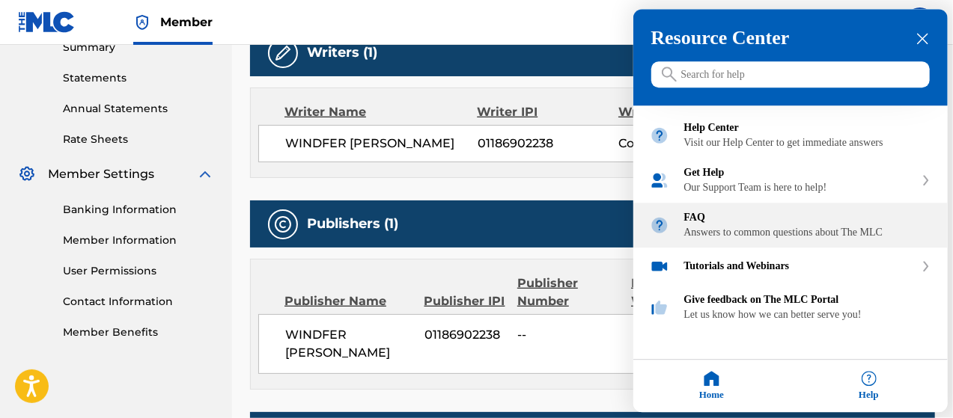
click at [791, 239] on div "Answers to common questions about The MLC" at bounding box center [807, 233] width 247 height 12
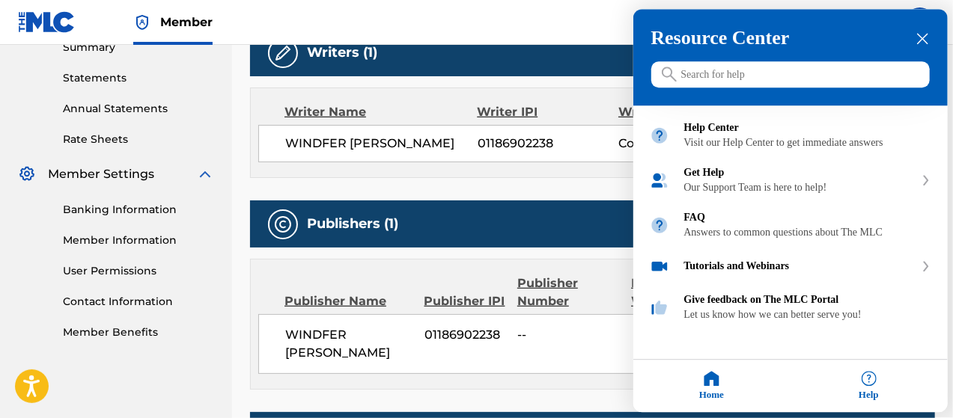
click at [584, 16] on div at bounding box center [476, 209] width 953 height 418
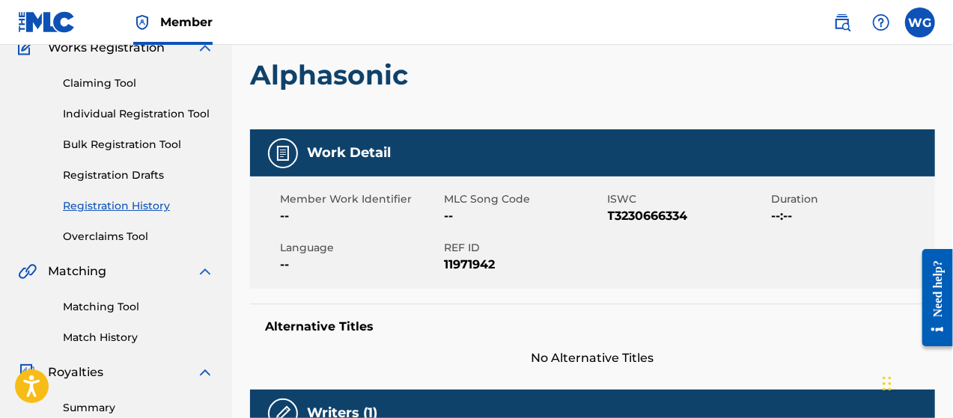
scroll to position [134, 0]
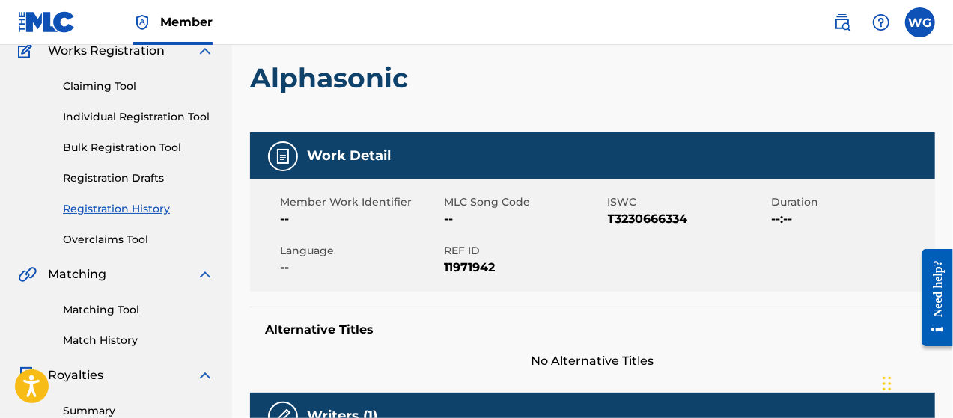
click at [123, 209] on link "Registration History" at bounding box center [138, 209] width 151 height 16
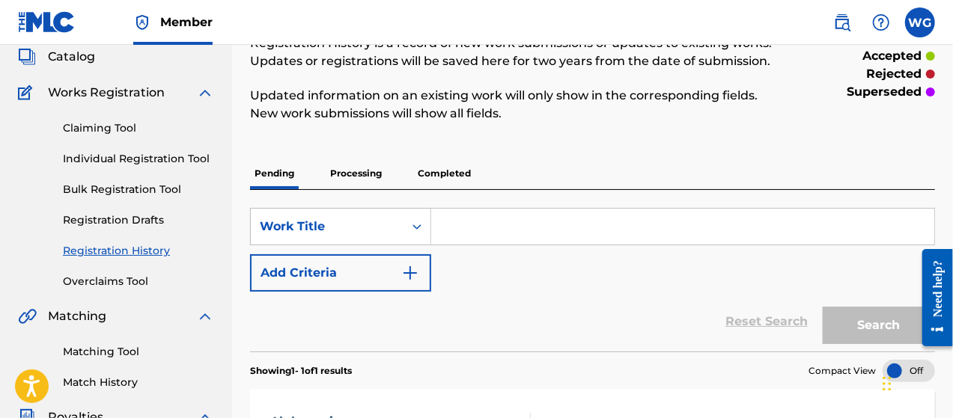
scroll to position [95, 0]
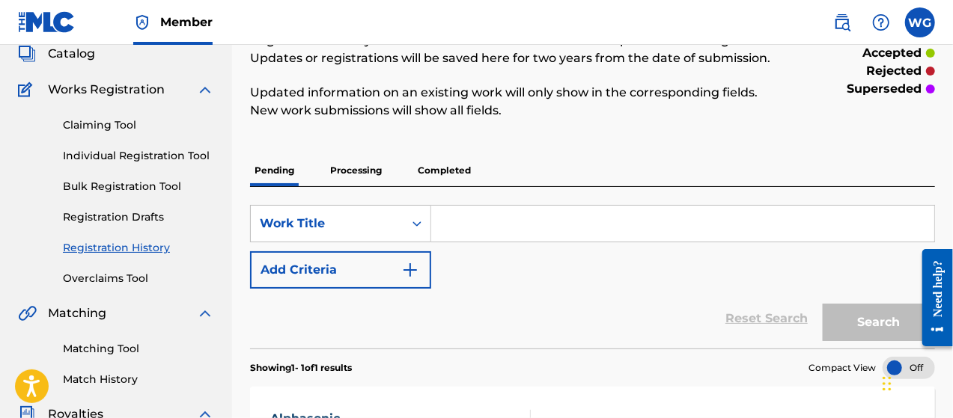
click at [343, 175] on p "Processing" at bounding box center [355, 170] width 61 height 31
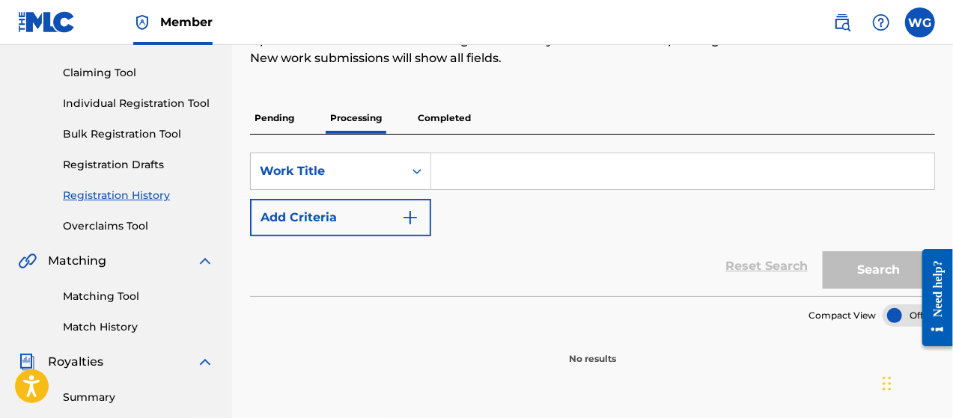
scroll to position [149, 0]
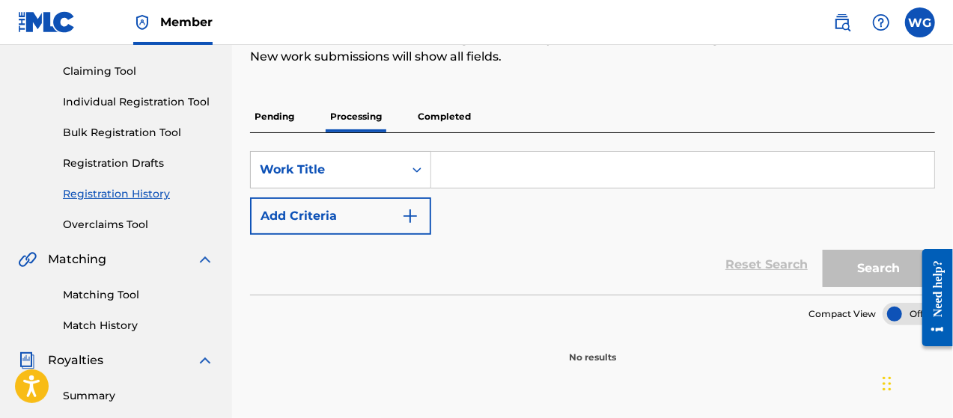
click at [444, 117] on p "Completed" at bounding box center [444, 116] width 62 height 31
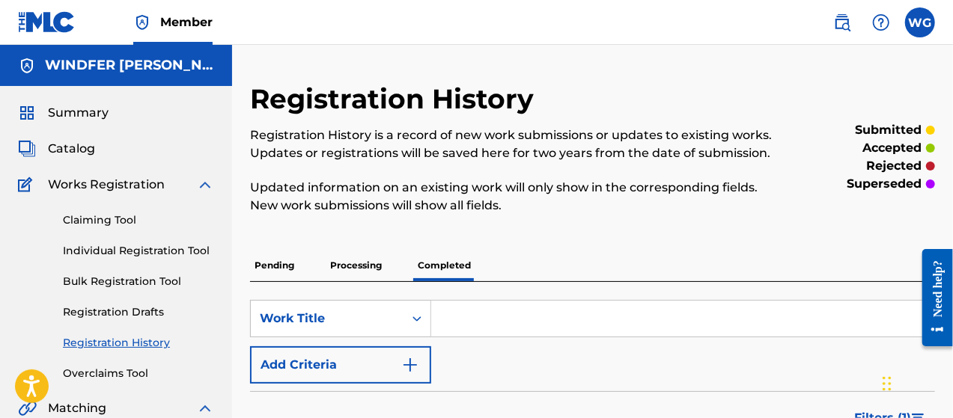
click at [281, 257] on p "Pending" at bounding box center [274, 265] width 49 height 31
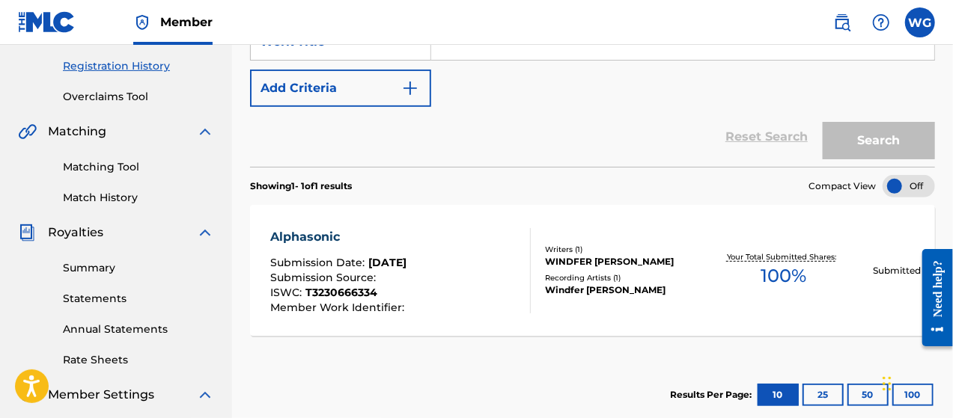
scroll to position [353, 0]
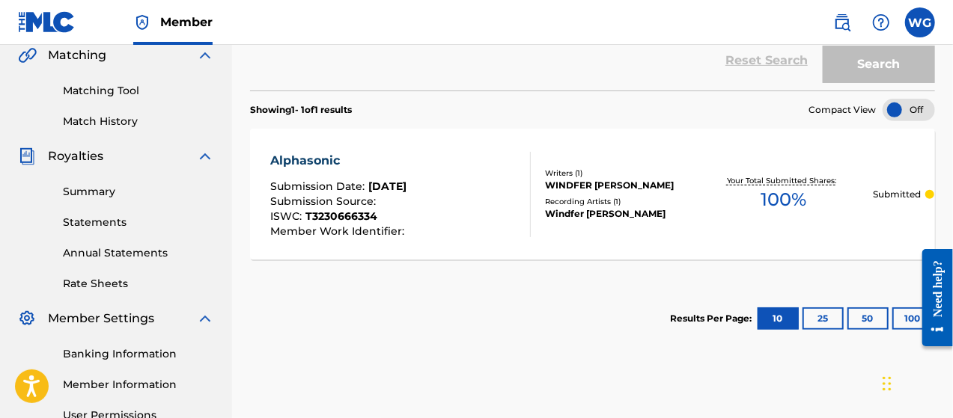
click at [320, 161] on div "Alphasonic" at bounding box center [339, 161] width 138 height 18
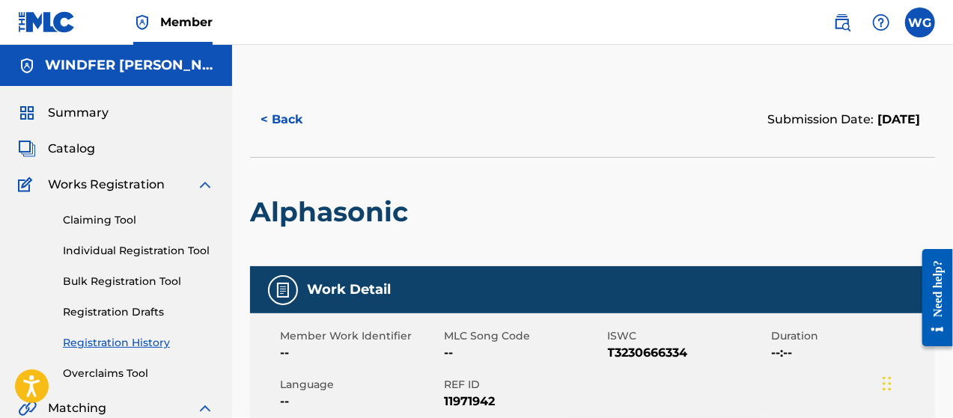
click at [84, 149] on span "Catalog" at bounding box center [71, 149] width 47 height 18
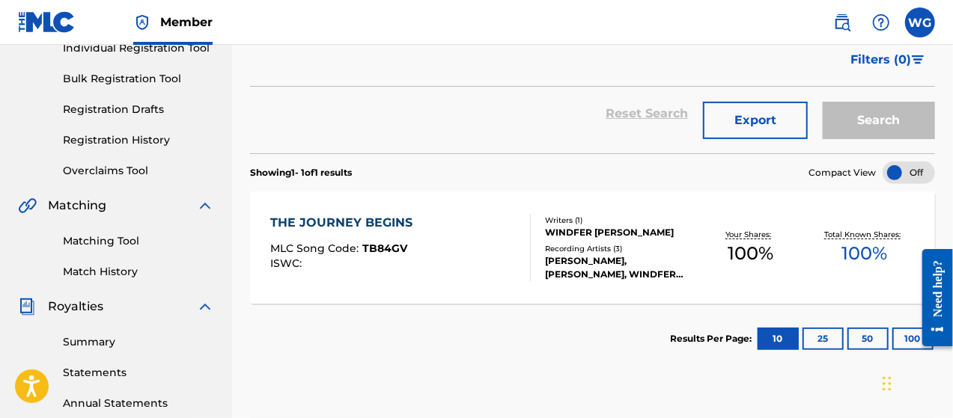
scroll to position [204, 0]
click at [379, 219] on div "THE JOURNEY BEGINS" at bounding box center [345, 222] width 150 height 18
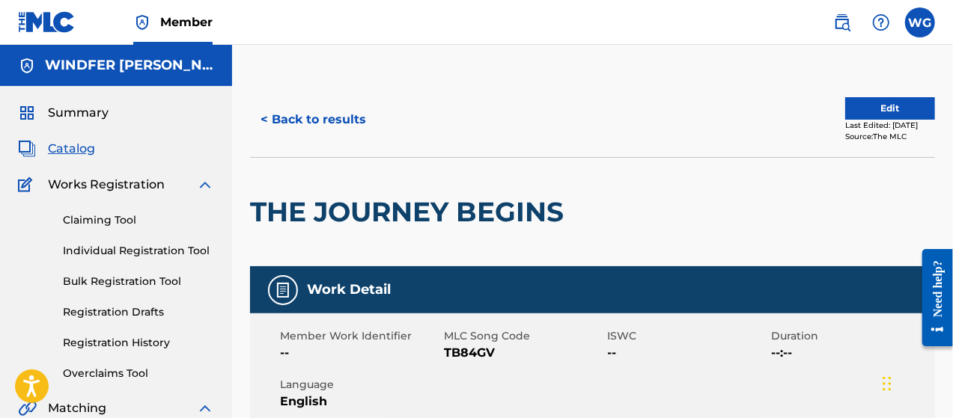
scroll to position [49, 0]
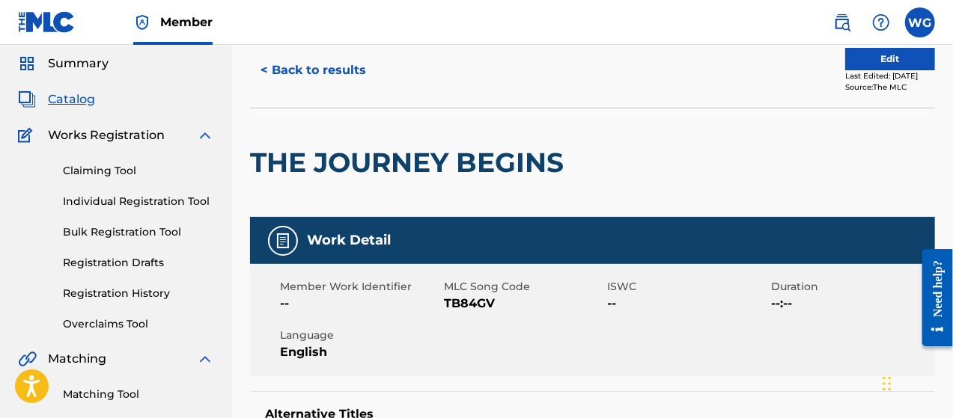
click at [845, 57] on button "Edit" at bounding box center [890, 59] width 90 height 22
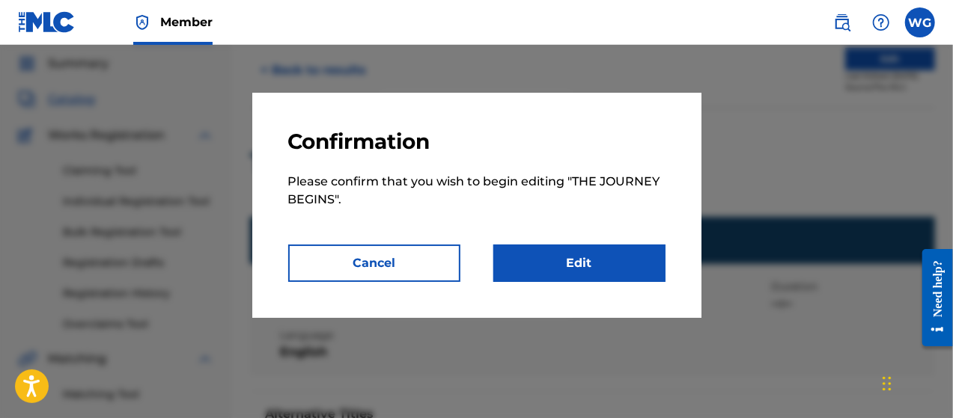
click at [590, 262] on link "Edit" at bounding box center [579, 263] width 172 height 37
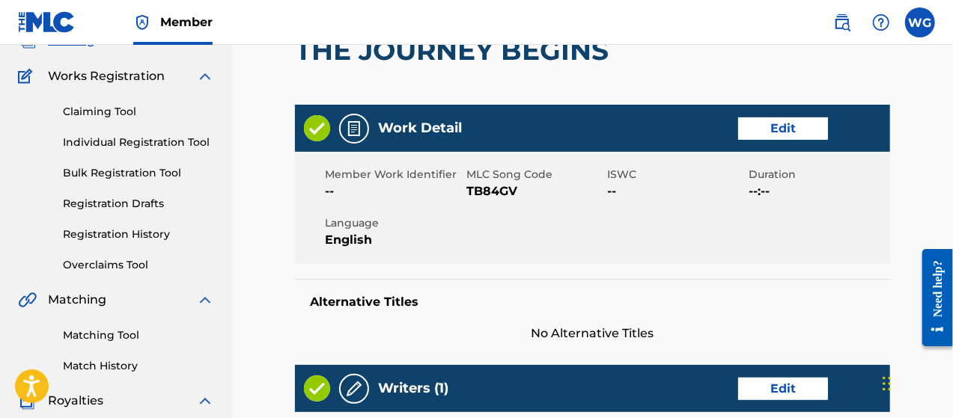
scroll to position [109, 0]
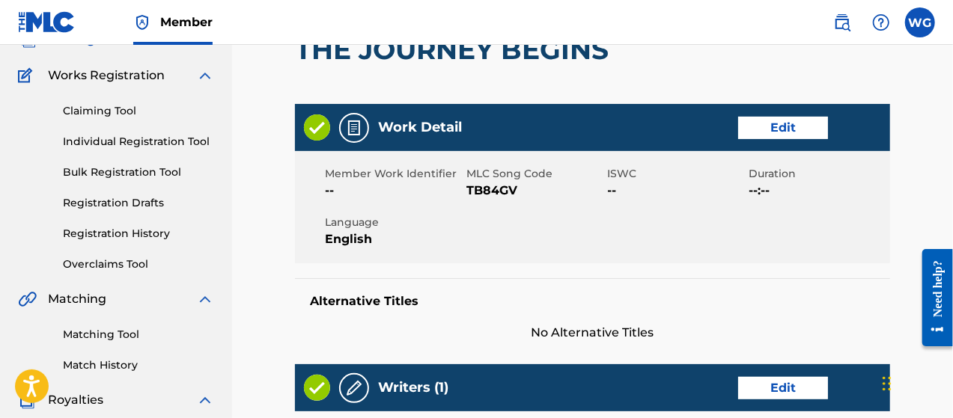
click at [759, 129] on link "Edit" at bounding box center [783, 128] width 90 height 22
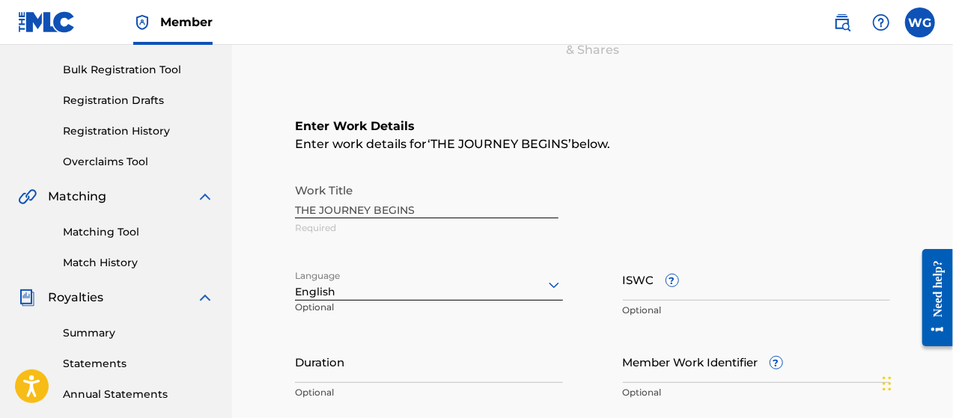
scroll to position [269, 0]
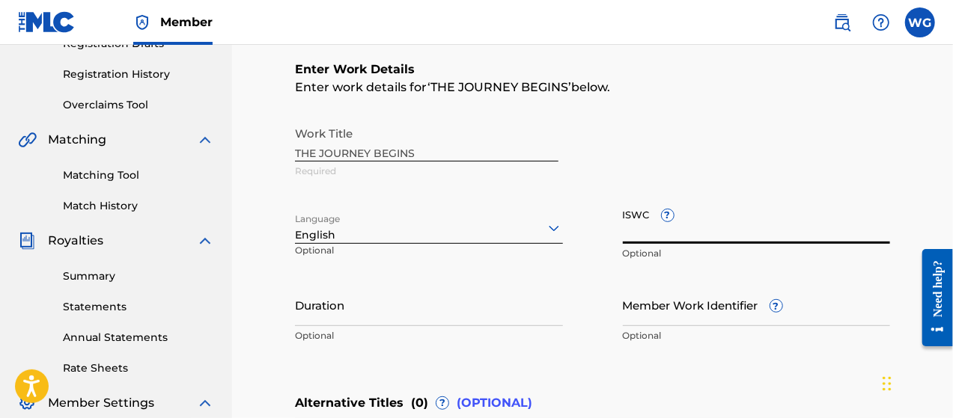
drag, startPoint x: 721, startPoint y: 224, endPoint x: 756, endPoint y: 230, distance: 35.7
click at [756, 230] on input "ISWC ?" at bounding box center [757, 222] width 268 height 43
paste input "T3230666334"
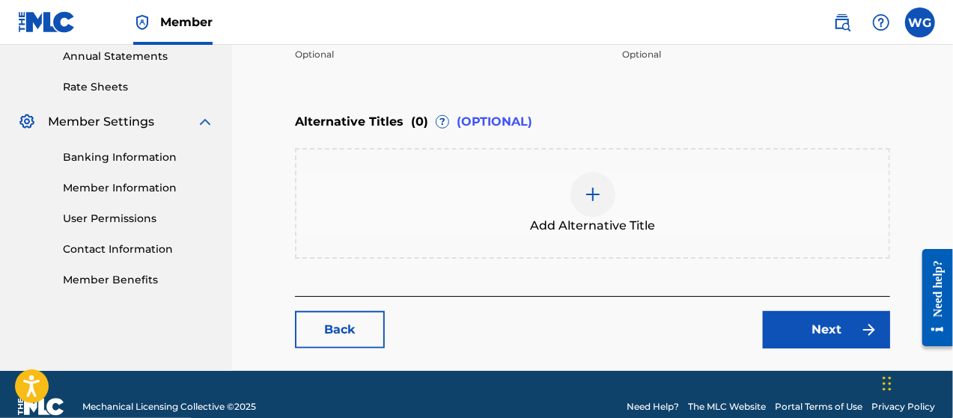
scroll to position [574, 0]
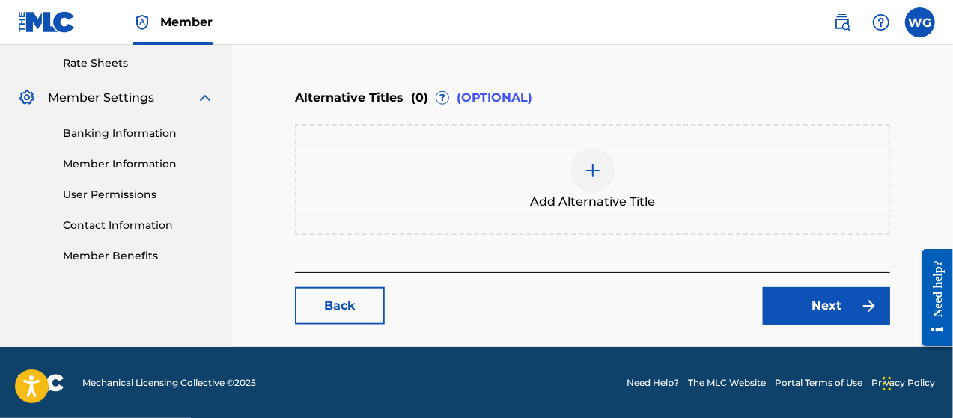
type input "T3230666334"
click at [779, 302] on link "Next" at bounding box center [825, 305] width 127 height 37
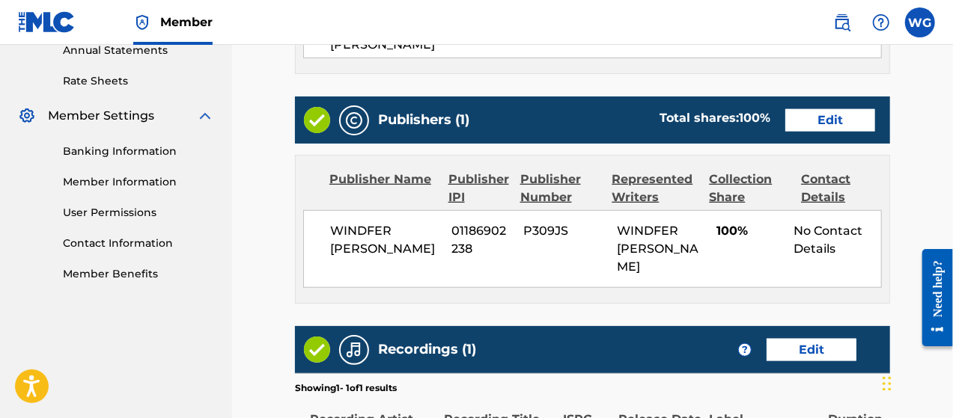
scroll to position [766, 0]
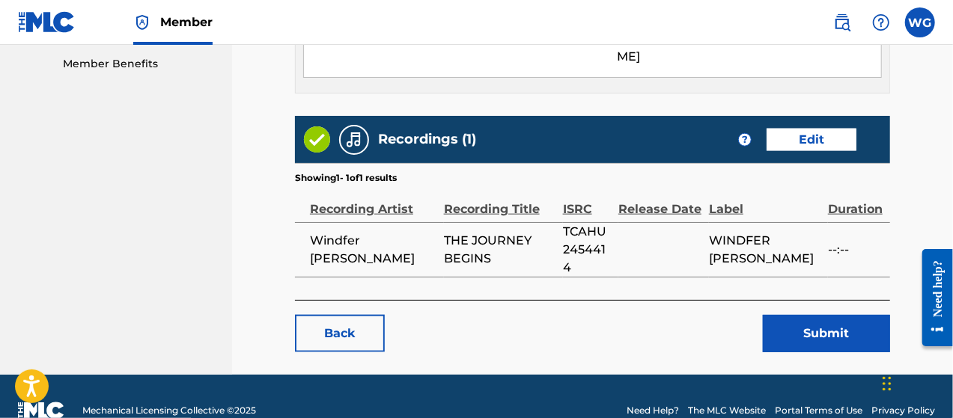
click at [783, 315] on button "Submit" at bounding box center [825, 333] width 127 height 37
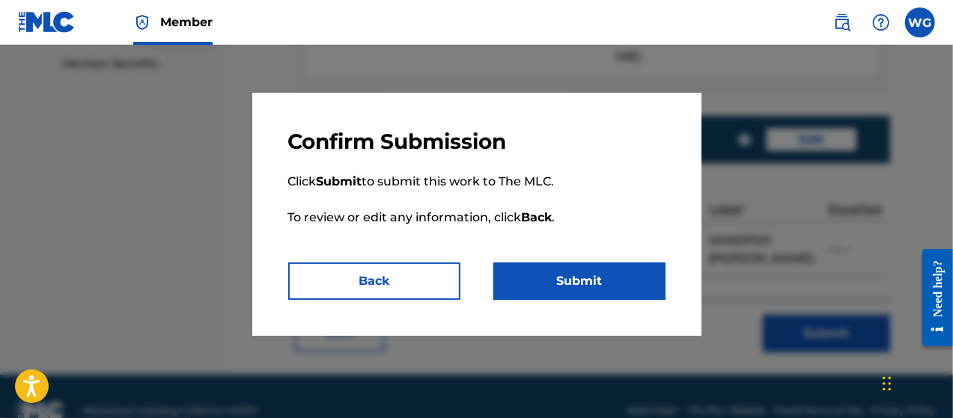
click at [567, 273] on button "Submit" at bounding box center [579, 281] width 172 height 37
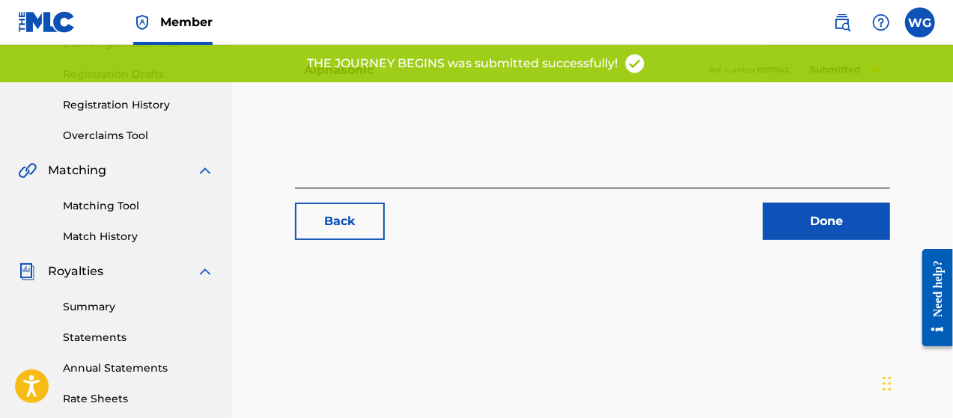
scroll to position [239, 0]
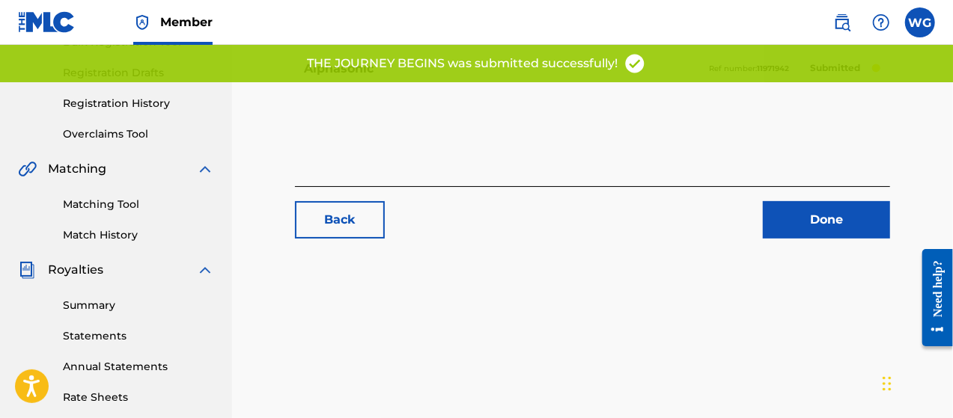
click at [777, 213] on link "Done" at bounding box center [825, 219] width 127 height 37
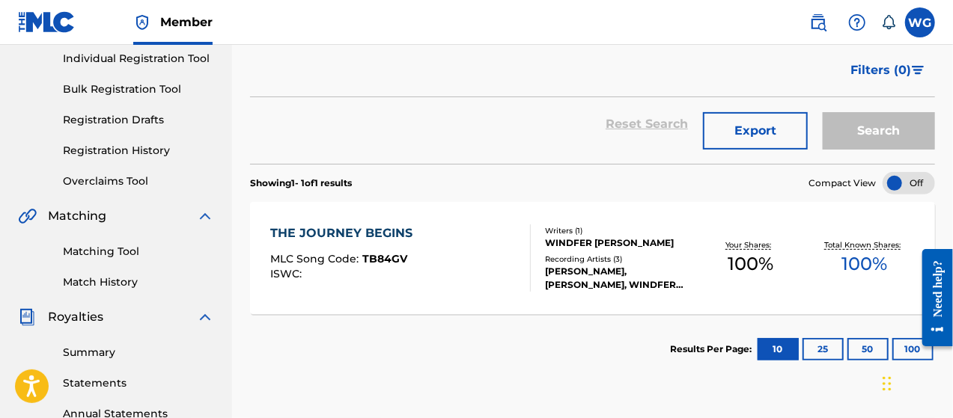
scroll to position [194, 0]
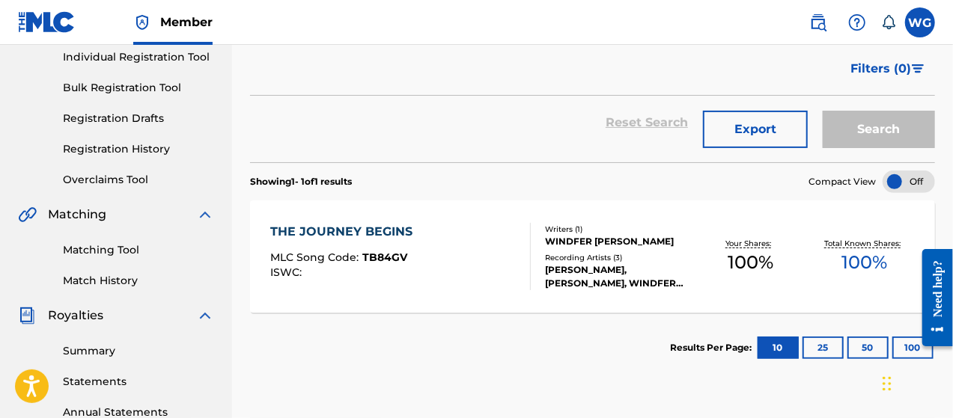
click at [370, 228] on div "THE JOURNEY BEGINS" at bounding box center [345, 232] width 150 height 18
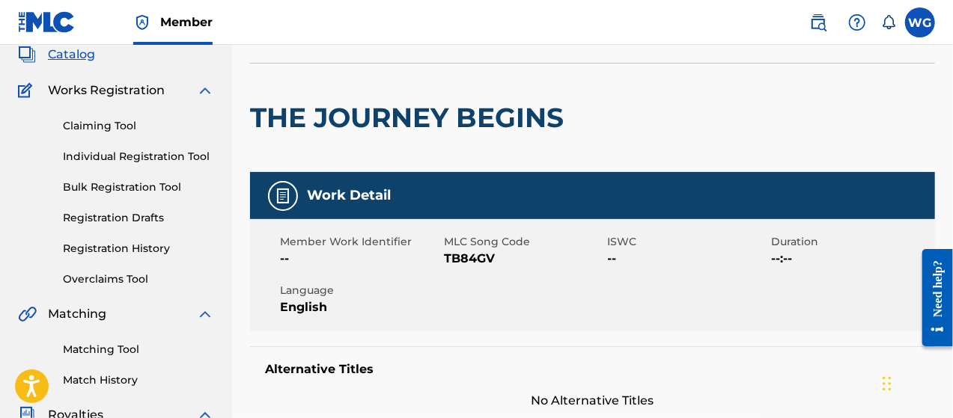
scroll to position [108, 0]
